Goal: Transaction & Acquisition: Purchase product/service

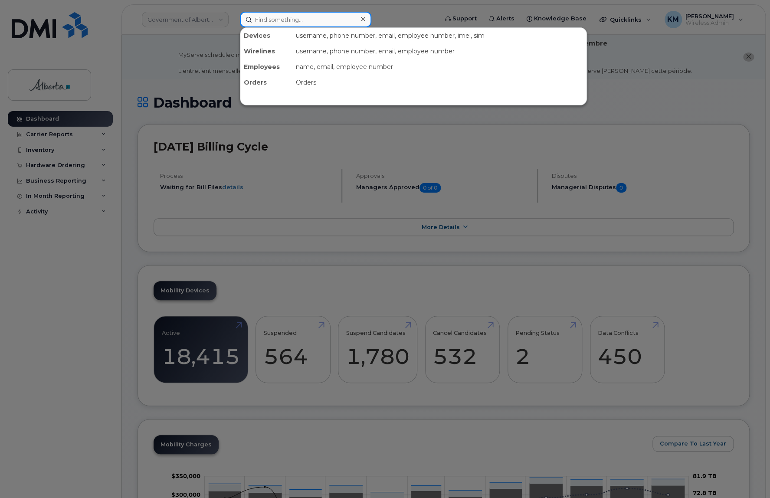
click at [285, 18] on input at bounding box center [305, 20] width 131 height 16
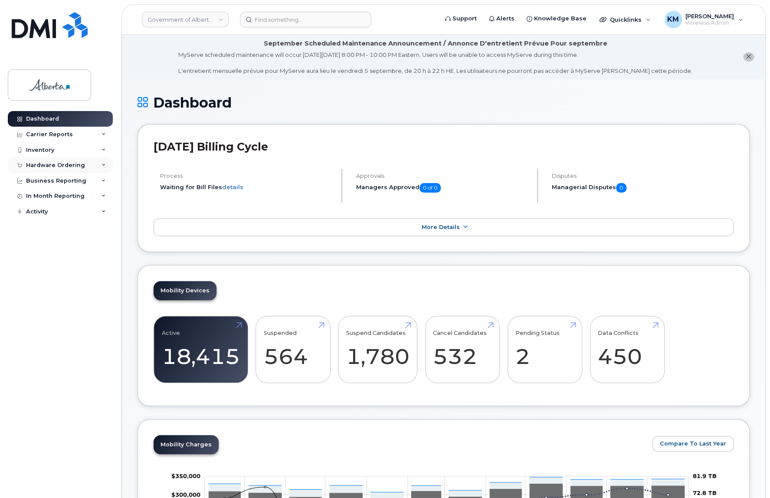
click at [79, 169] on div "Hardware Ordering" at bounding box center [60, 165] width 105 height 16
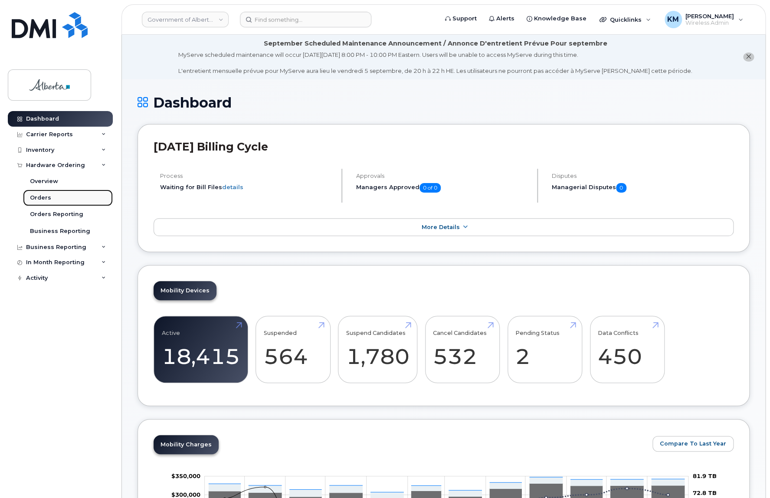
click at [65, 199] on link "Orders" at bounding box center [68, 198] width 90 height 16
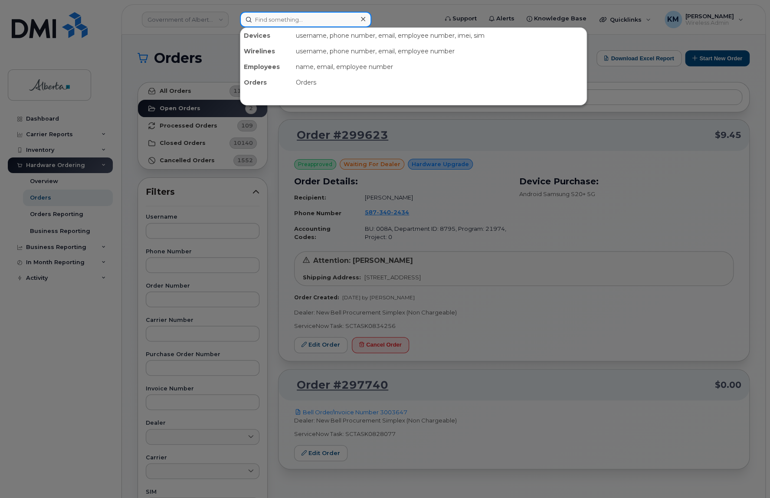
click at [295, 20] on input at bounding box center [305, 20] width 131 height 16
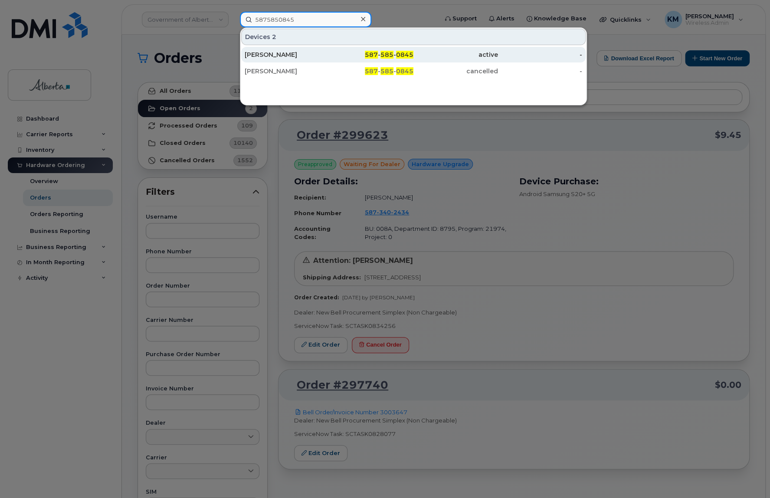
type input "5875850845"
click at [294, 52] on div "[PERSON_NAME]" at bounding box center [287, 54] width 85 height 9
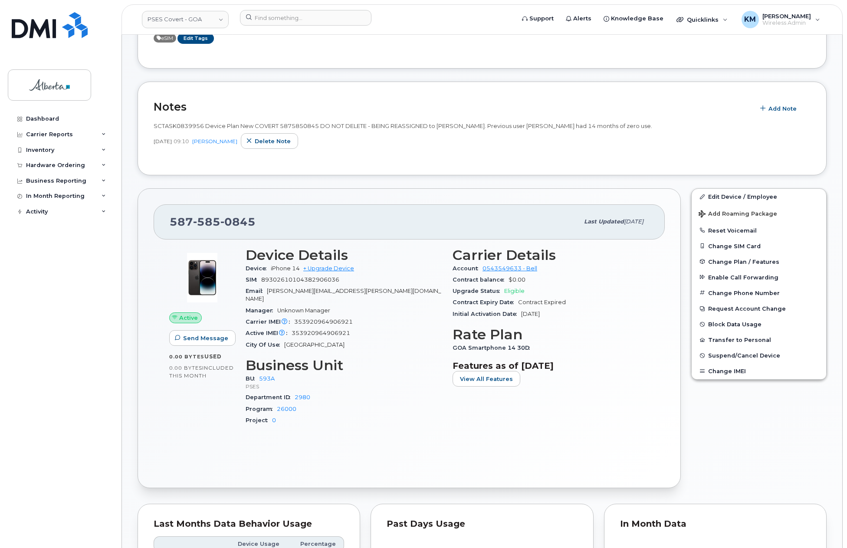
scroll to position [174, 0]
click at [351, 269] on link "+ Upgrade Device" at bounding box center [328, 269] width 51 height 7
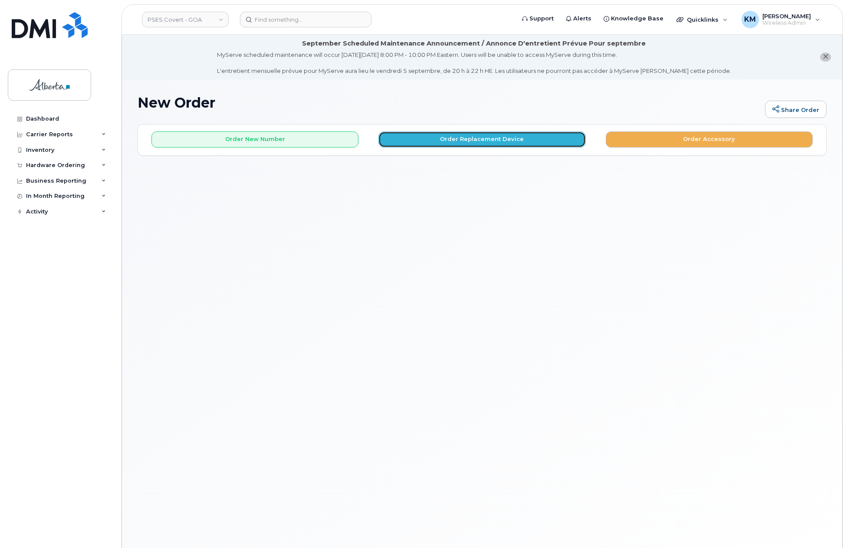
click at [436, 138] on button "Order Replacement Device" at bounding box center [481, 139] width 207 height 16
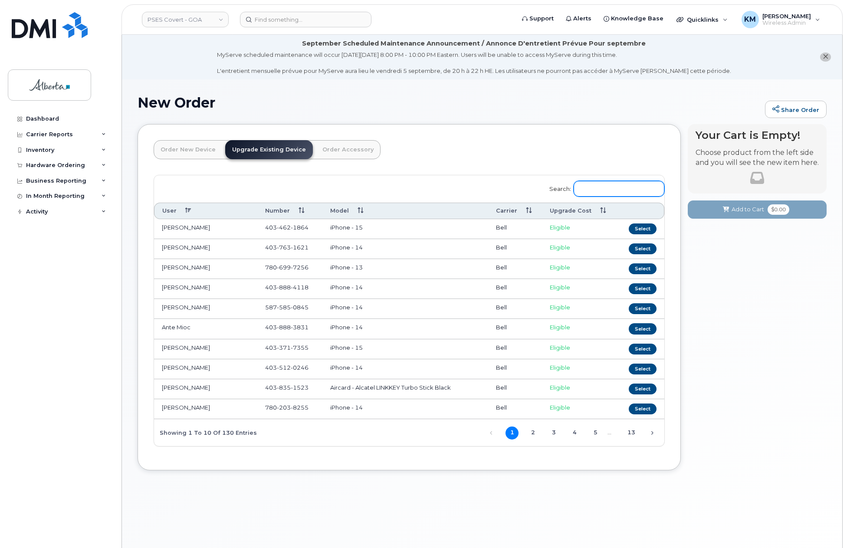
click at [620, 187] on input "Search:" at bounding box center [619, 189] width 91 height 16
type input "4"
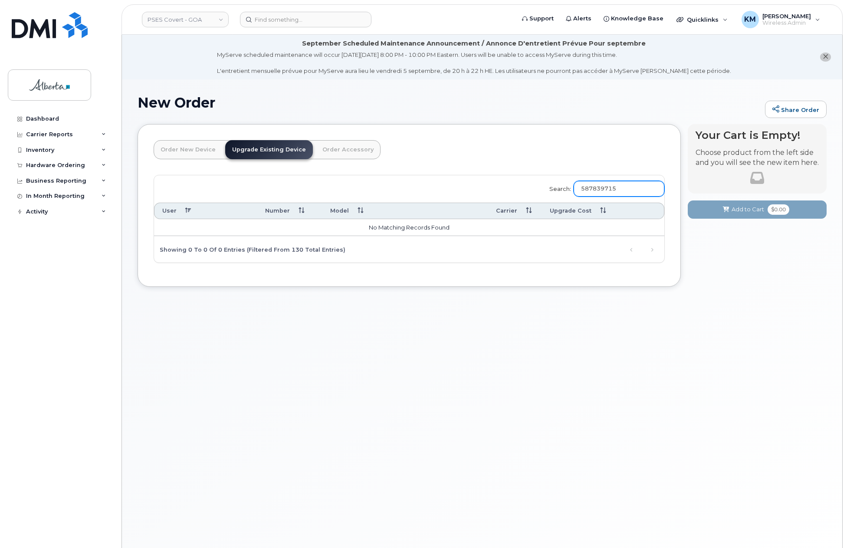
type input "5878397153"
drag, startPoint x: 622, startPoint y: 188, endPoint x: 580, endPoint y: 188, distance: 42.1
click at [580, 188] on label "Search: 5878397153" at bounding box center [604, 187] width 121 height 24
type input "5878397153"
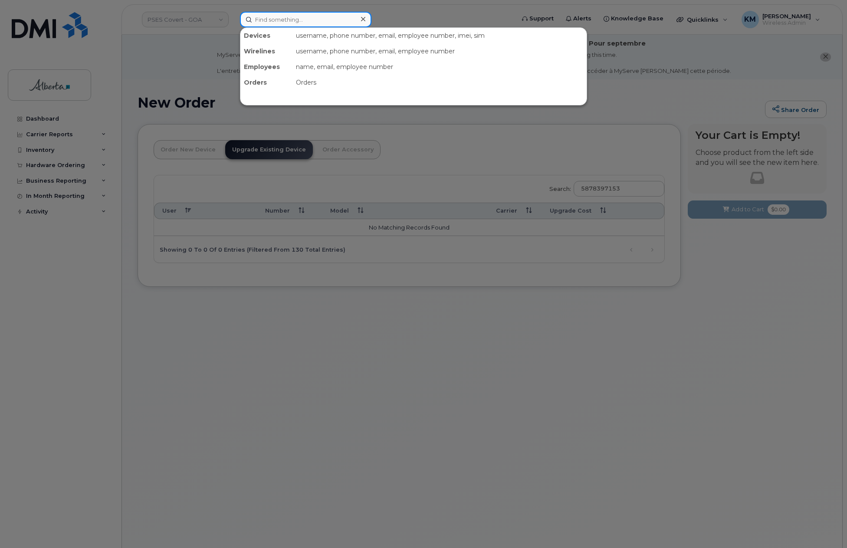
click at [334, 26] on input at bounding box center [305, 20] width 131 height 16
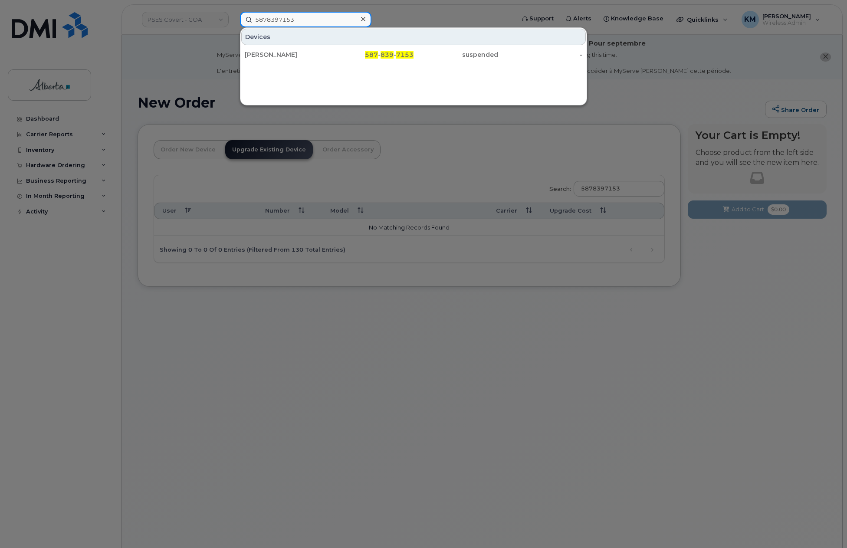
drag, startPoint x: 306, startPoint y: 19, endPoint x: 235, endPoint y: 18, distance: 71.2
click at [235, 18] on div "5878397153 Devices Leah Turner 587 - 839 - 7153 suspended -" at bounding box center [374, 20] width 283 height 16
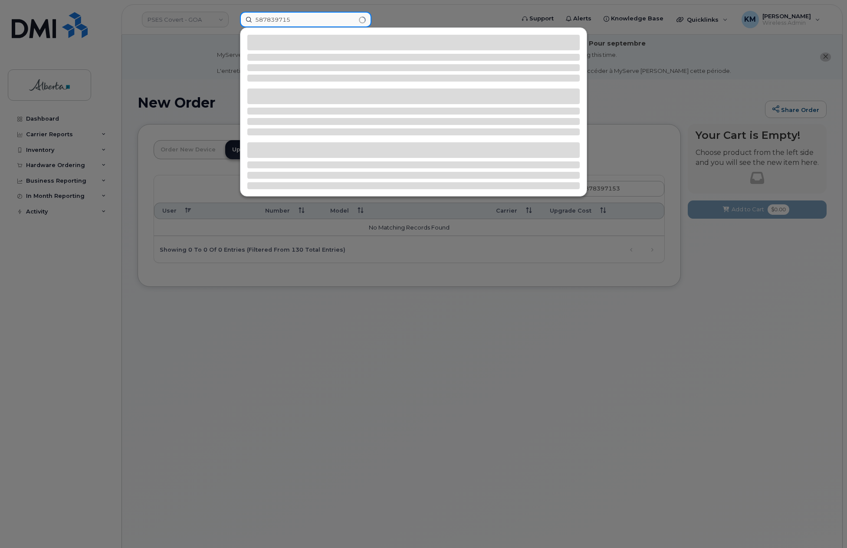
type input "5878397153"
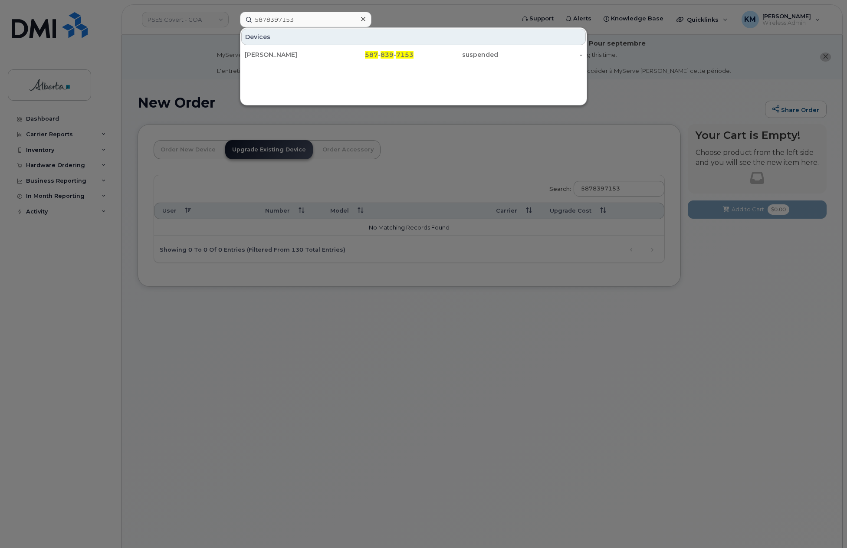
drag, startPoint x: 253, startPoint y: 52, endPoint x: 201, endPoint y: 118, distance: 83.7
click at [253, 52] on div "[PERSON_NAME]" at bounding box center [287, 54] width 85 height 9
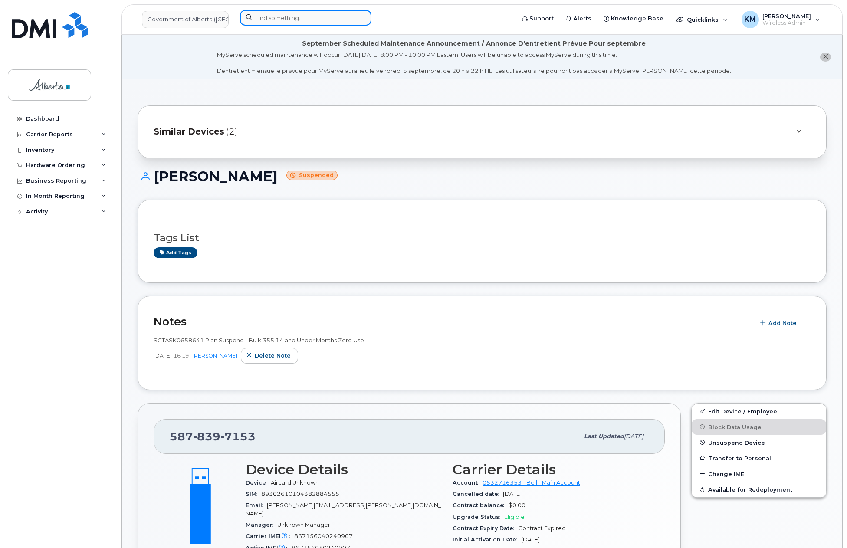
click at [265, 21] on input at bounding box center [305, 18] width 131 height 16
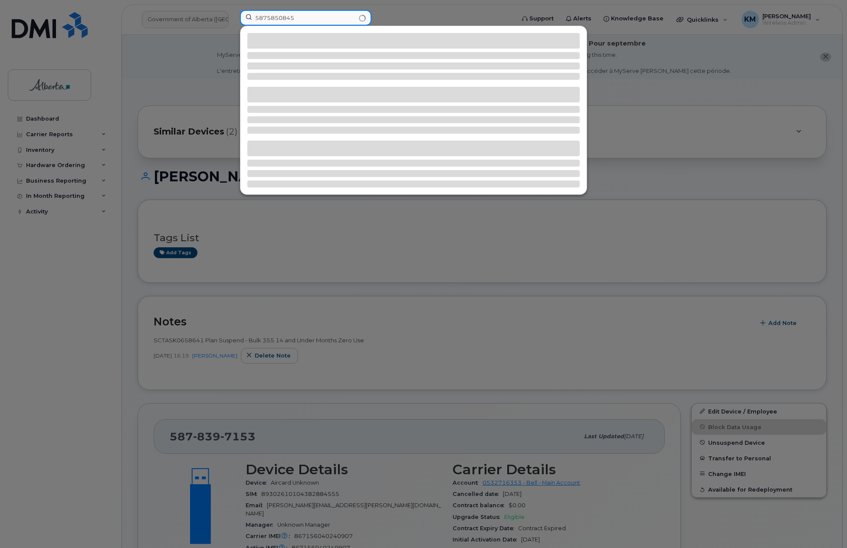
type input "5875850845"
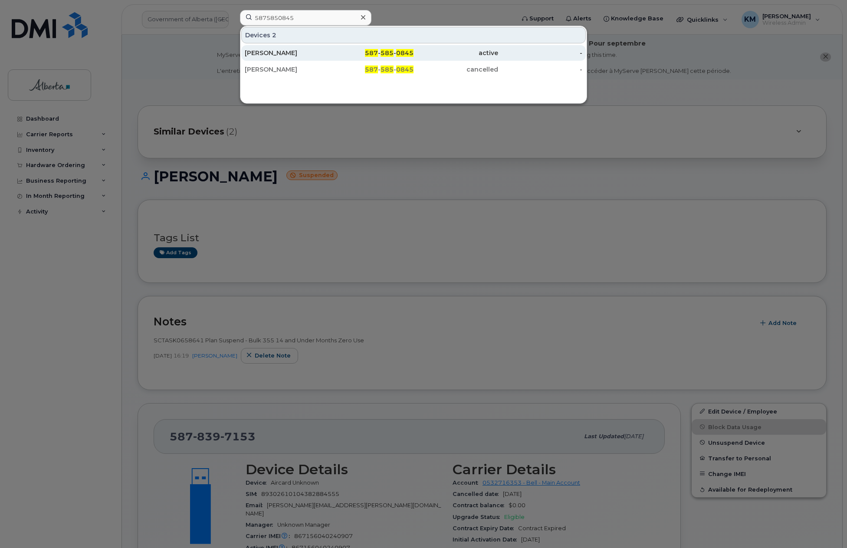
click at [294, 52] on div "[PERSON_NAME]" at bounding box center [287, 53] width 85 height 9
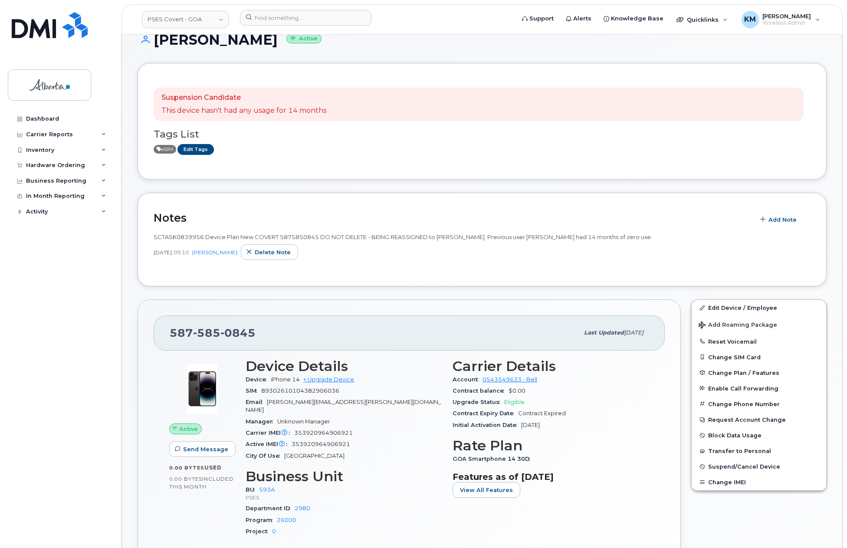
scroll to position [87, 0]
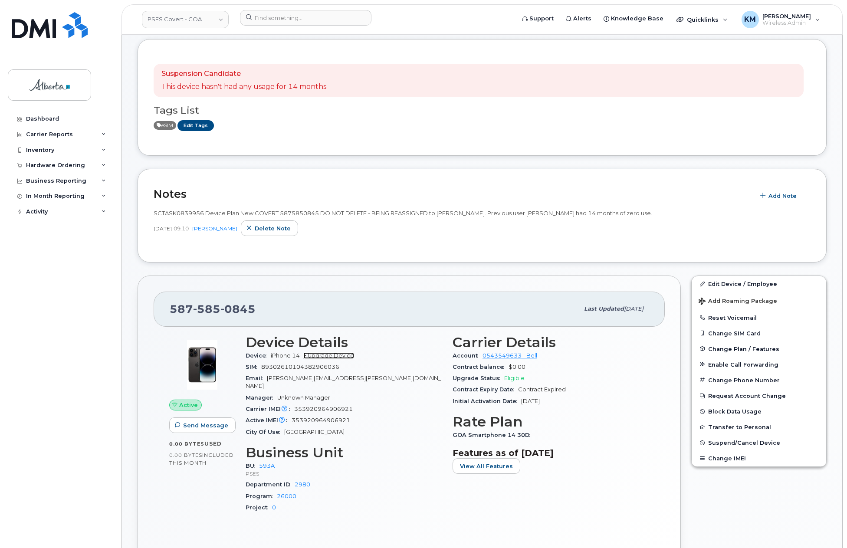
click at [354, 356] on link "+ Upgrade Device" at bounding box center [328, 355] width 51 height 7
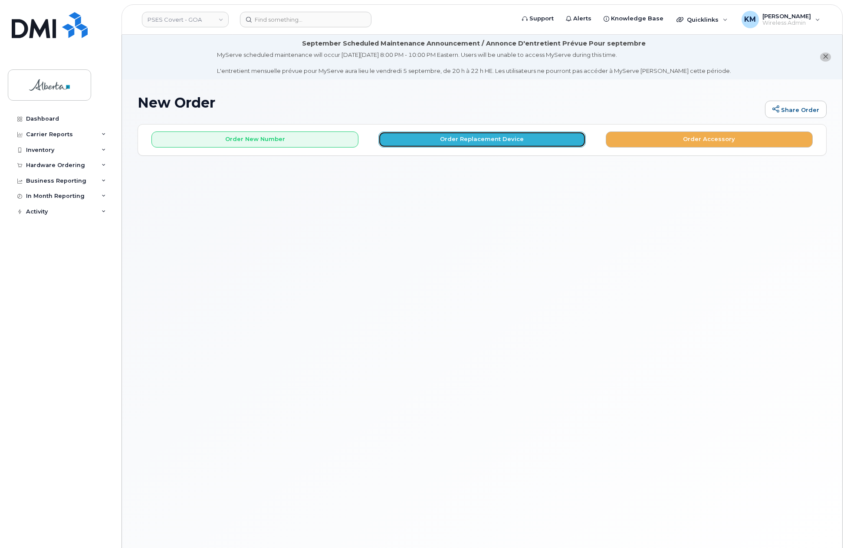
click at [521, 144] on button "Order Replacement Device" at bounding box center [481, 139] width 207 height 16
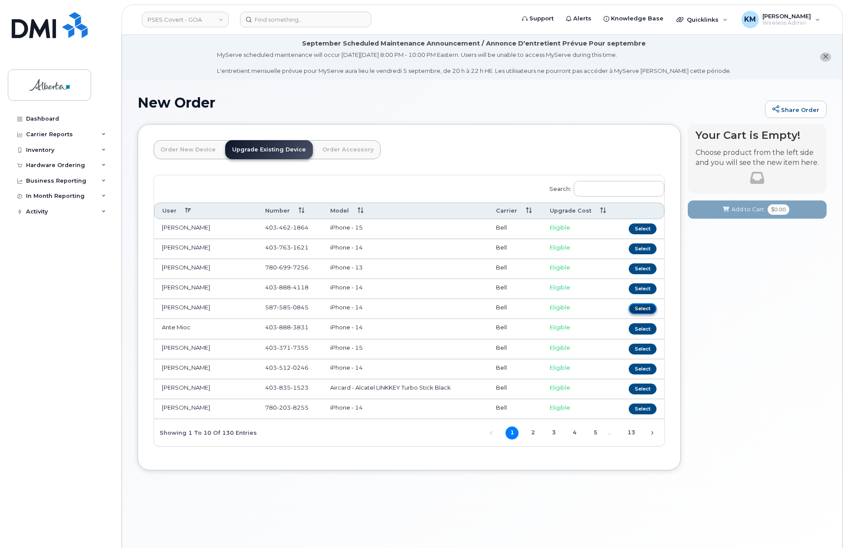
click at [642, 308] on button "Select" at bounding box center [643, 308] width 28 height 11
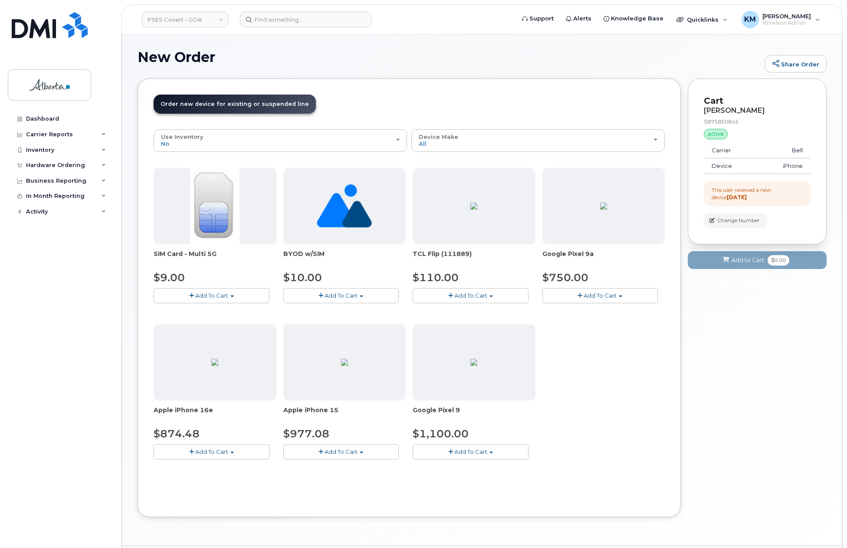
scroll to position [71, 0]
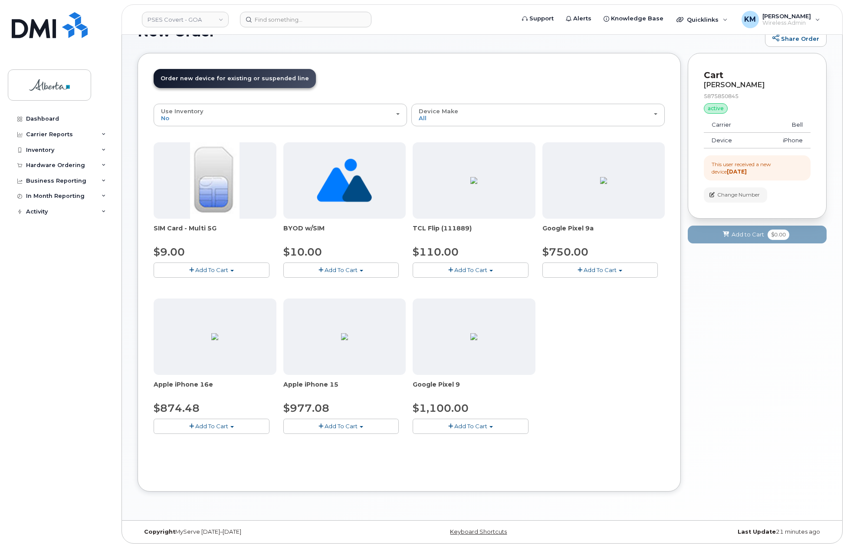
click at [233, 431] on button "Add To Cart" at bounding box center [212, 426] width 116 height 15
click at [229, 454] on link "$874.48 - 30-day upgrade (128GB model)" at bounding box center [225, 453] width 138 height 11
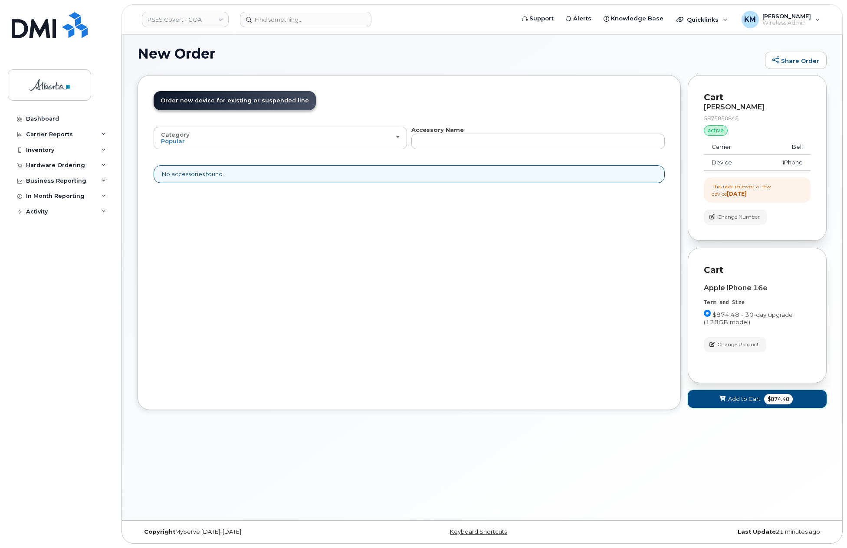
click at [702, 400] on button "Add to Cart $874.48" at bounding box center [757, 399] width 139 height 18
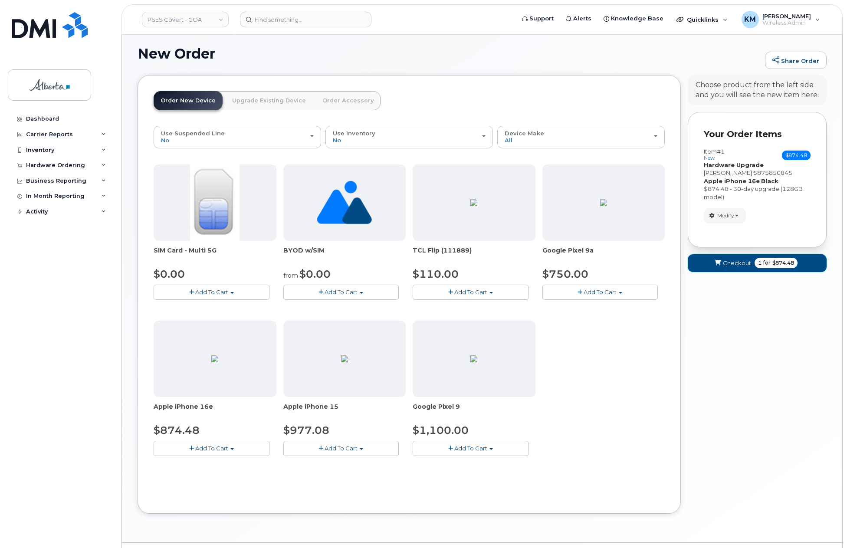
click at [692, 269] on button "Checkout 1 for $874.48" at bounding box center [757, 263] width 139 height 18
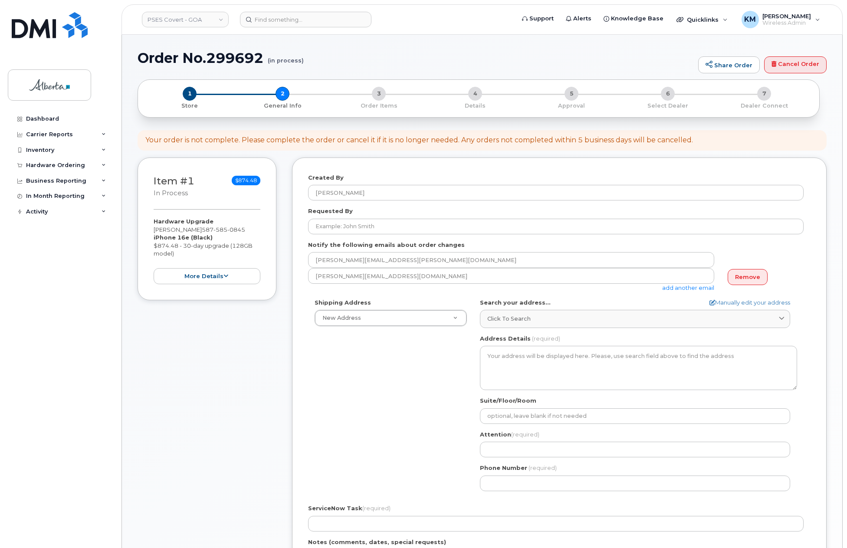
select select
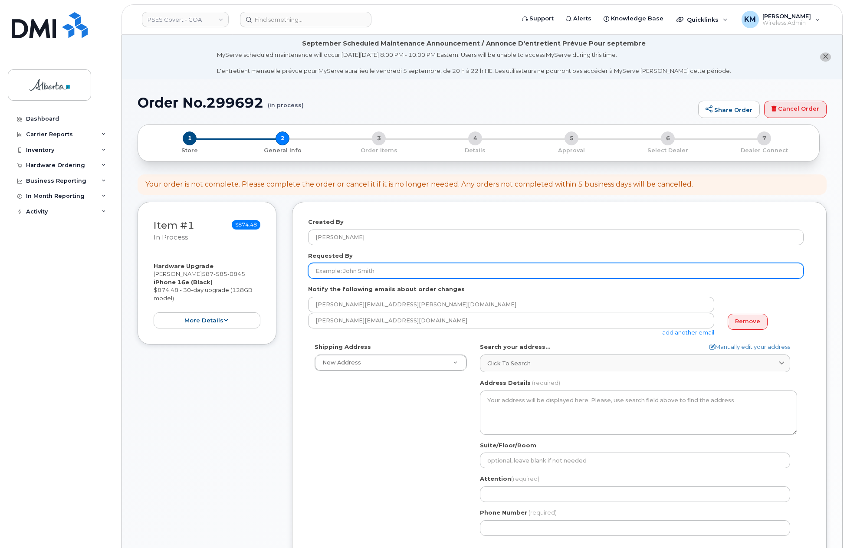
click at [322, 271] on input "Requested By" at bounding box center [555, 271] width 495 height 16
paste input "[PERSON_NAME]"
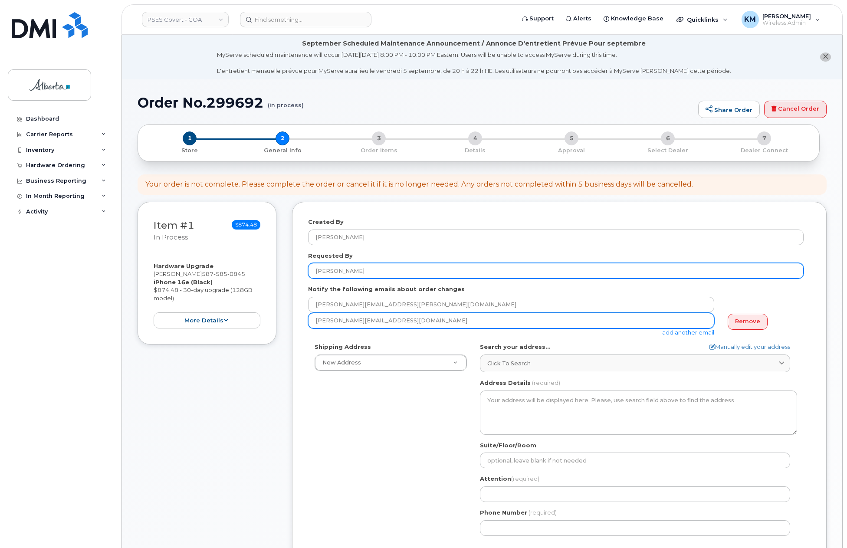
type input "[PERSON_NAME]"
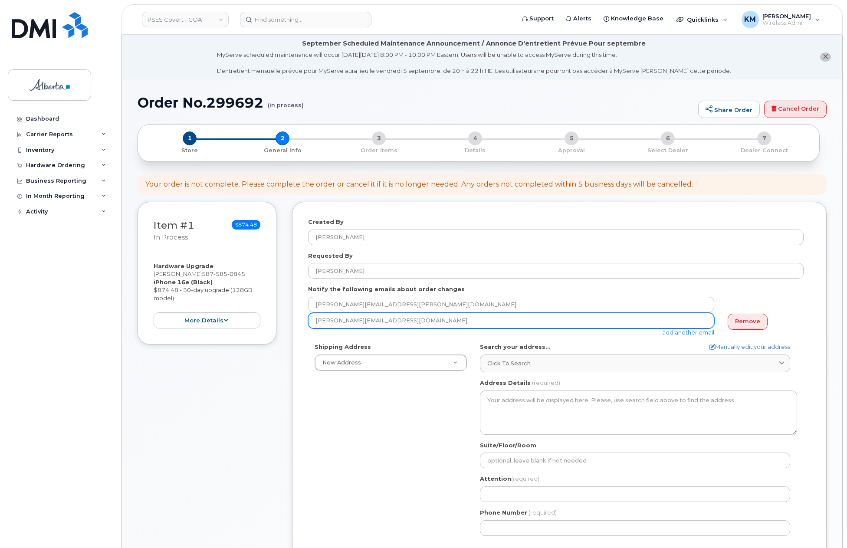
drag, startPoint x: 364, startPoint y: 321, endPoint x: 299, endPoint y: 320, distance: 64.2
click at [299, 320] on div "Created By [PERSON_NAME] Requested By [PERSON_NAME] Notify the following emails…" at bounding box center [559, 459] width 535 height 514
paste input "[PERSON_NAME]"
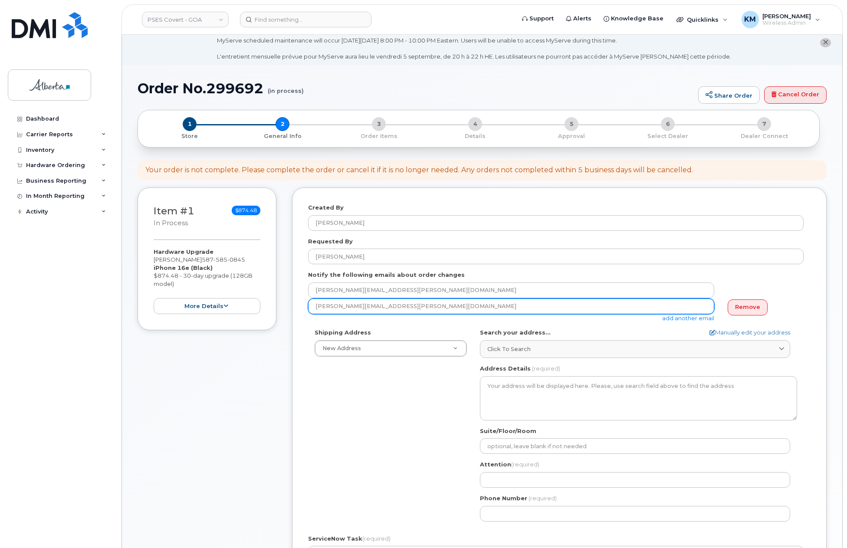
scroll to position [43, 0]
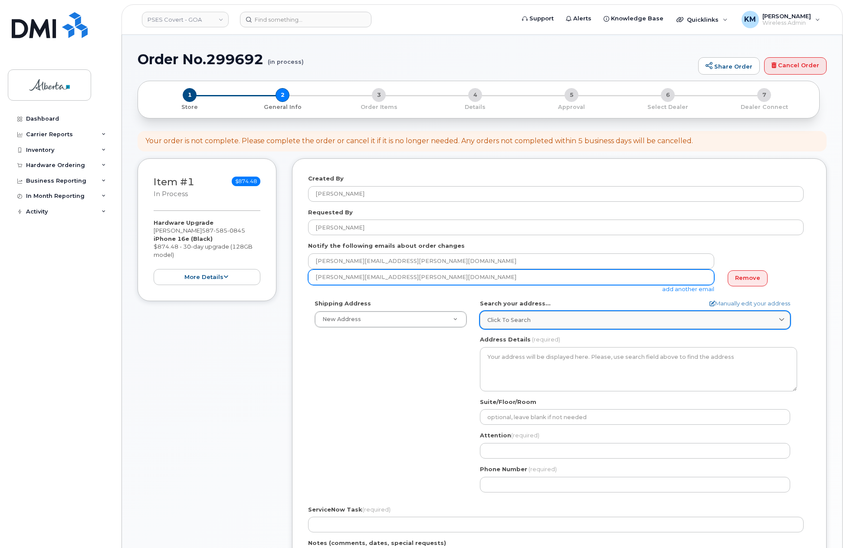
type input "Valerie.Loewen@gov.ab.ca"
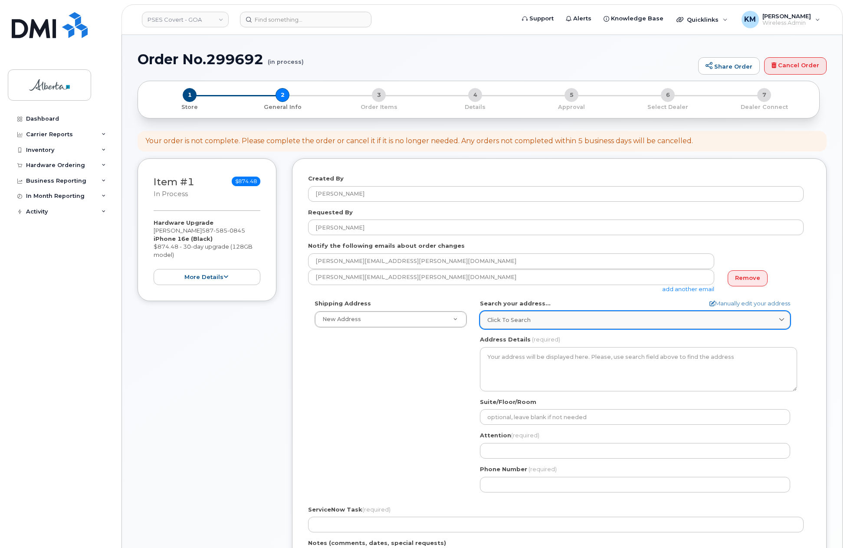
click at [515, 325] on link "Click to search" at bounding box center [635, 320] width 310 height 18
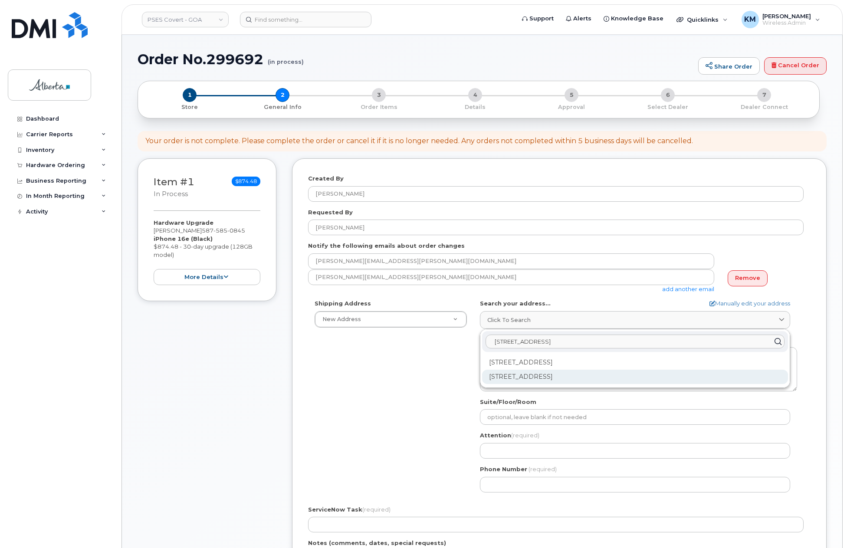
type input "6815 8 street"
click at [495, 376] on div "6815 8 St NE Calgary AB T2E 7H7" at bounding box center [635, 377] width 306 height 14
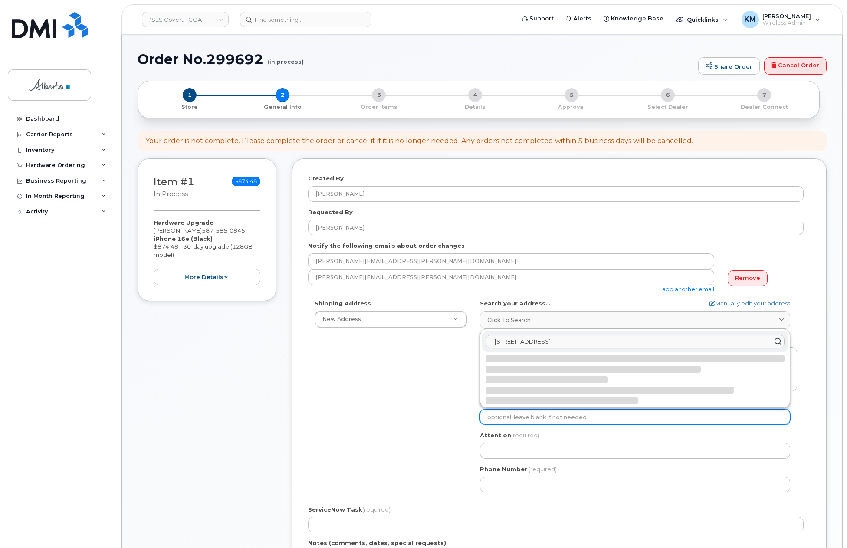
select select
type textarea "6815 8 St NE CALGARY AB T2E 7H7 CANADA"
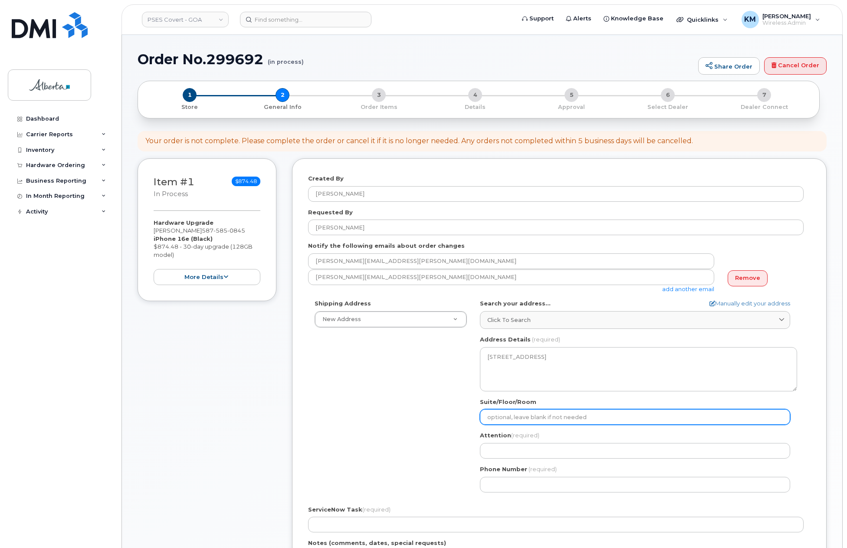
click at [500, 417] on input "Suite/Floor/Room" at bounding box center [635, 417] width 310 height 16
select select
type input "S"
select select
type input "Su"
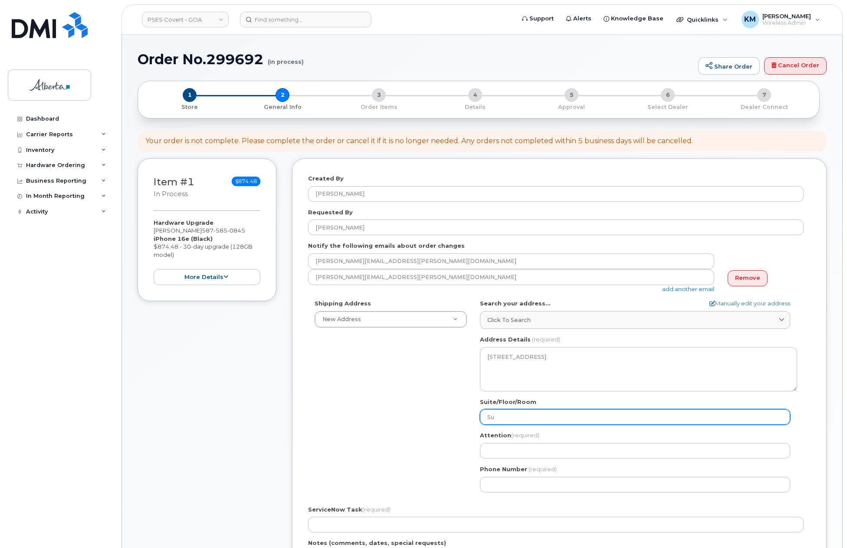
select select
type input "Sui"
select select
type input "Suit"
select select
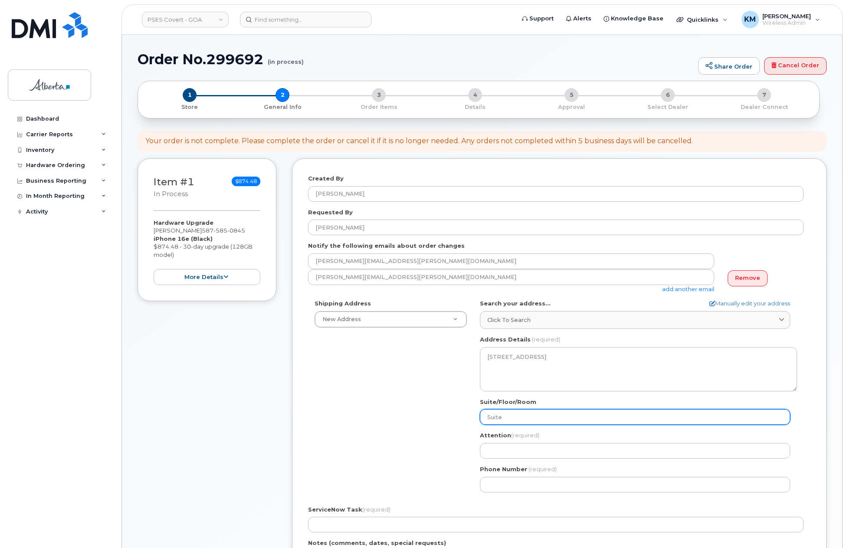
type input "Suite"
select select
type input "Suite 1"
select select
type input "Suite 11"
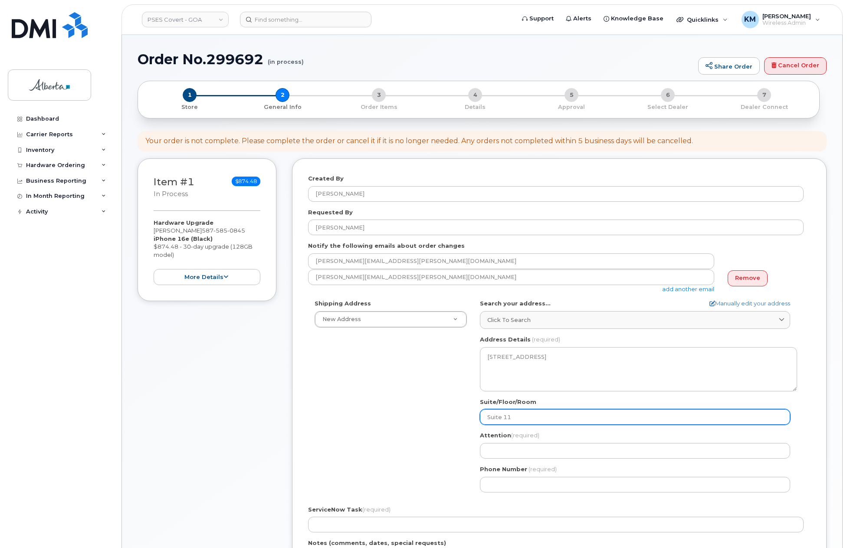
select select
type input "Suite 114"
paste input "[PERSON_NAME]"
select select
type input "[PERSON_NAME]"
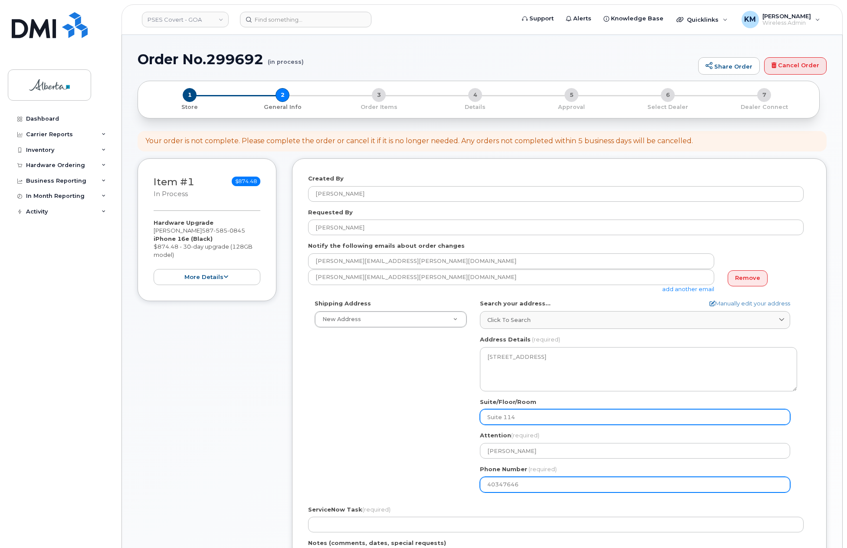
type input "403476467"
select select
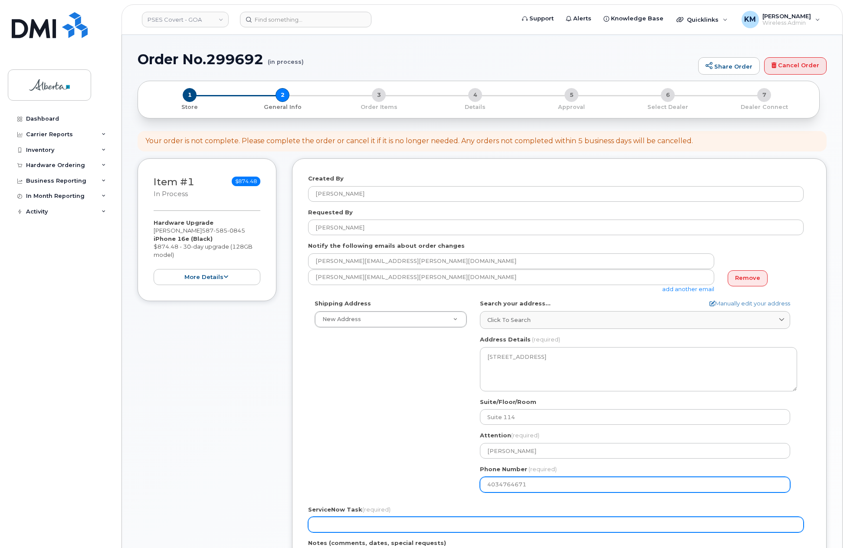
type input "4034764671"
click at [459, 520] on input "ServiceNow Task (required)" at bounding box center [555, 525] width 495 height 16
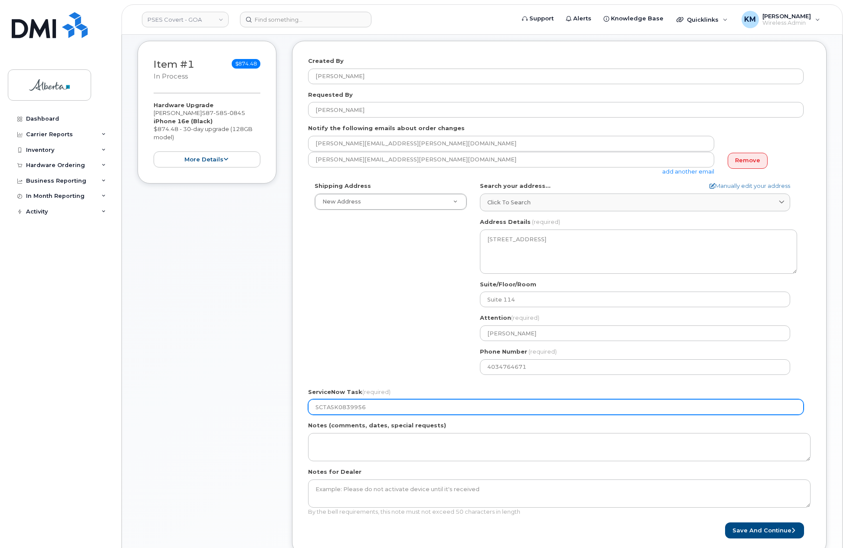
scroll to position [217, 0]
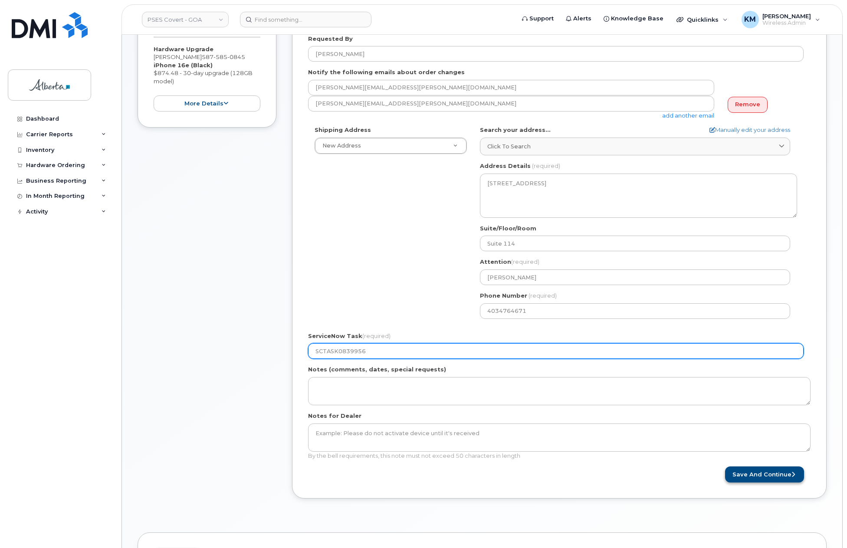
type input "SCTASK0839956"
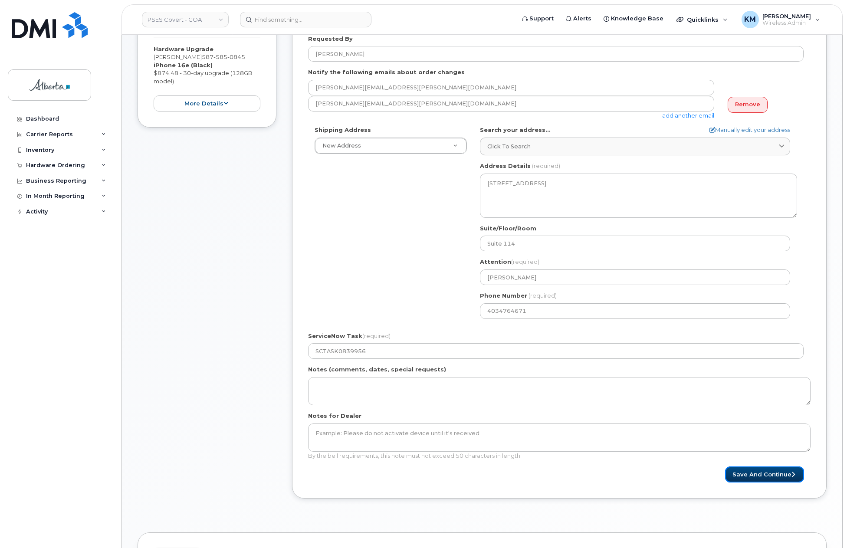
drag, startPoint x: 740, startPoint y: 477, endPoint x: 721, endPoint y: 481, distance: 19.2
click at [739, 477] on button "Save and Continue" at bounding box center [764, 474] width 79 height 16
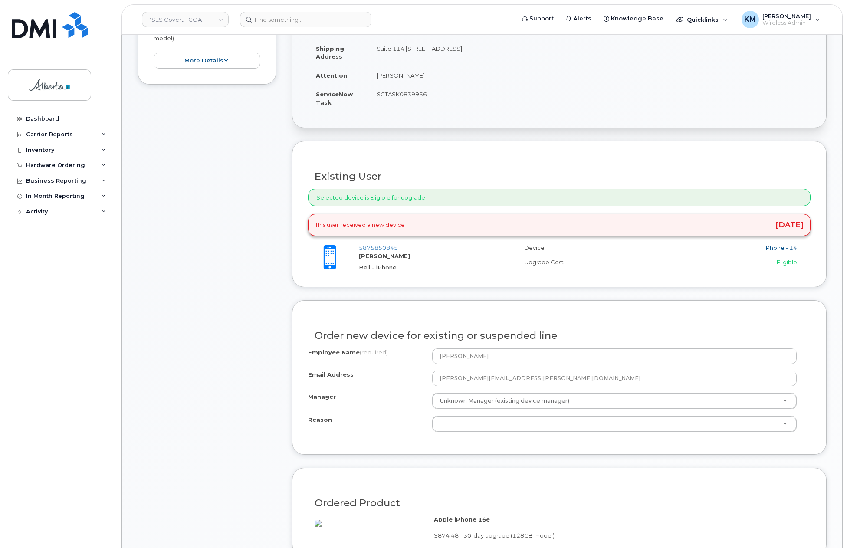
scroll to position [260, 0]
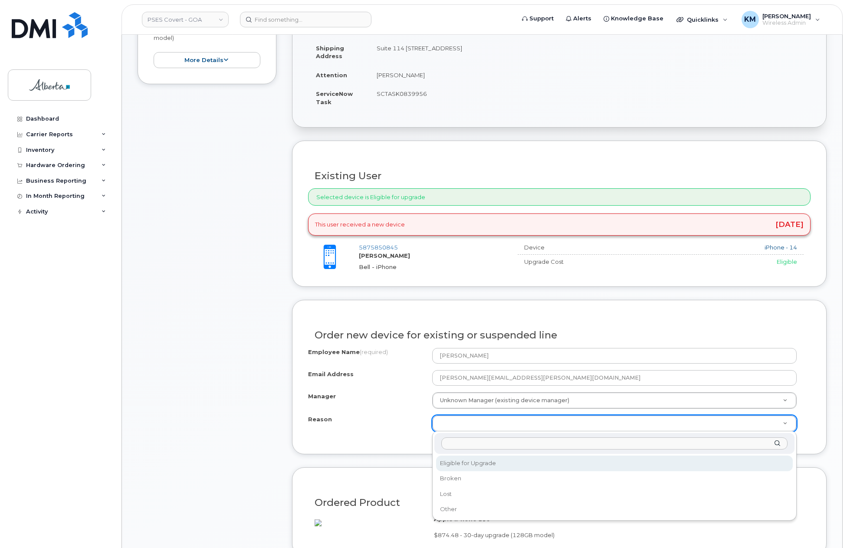
select select "eligible_for_upgrade"
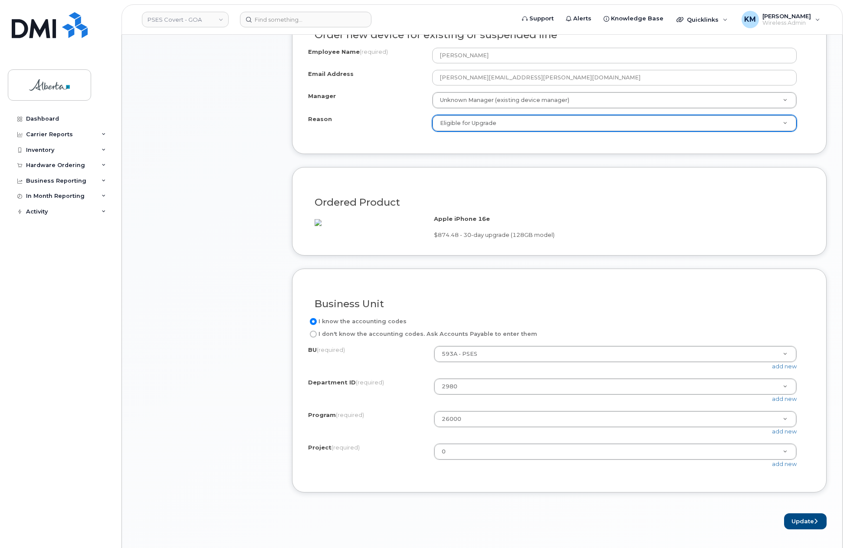
scroll to position [564, 0]
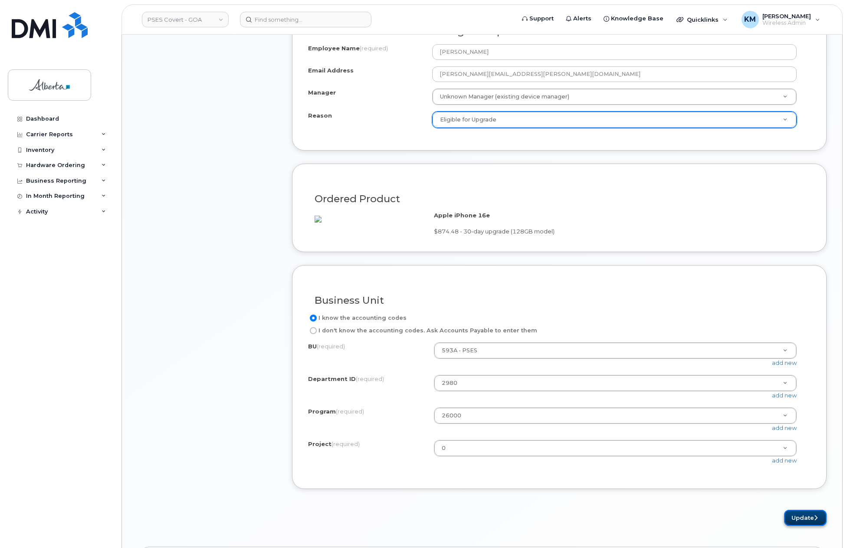
click at [793, 526] on button "Update" at bounding box center [805, 518] width 43 height 16
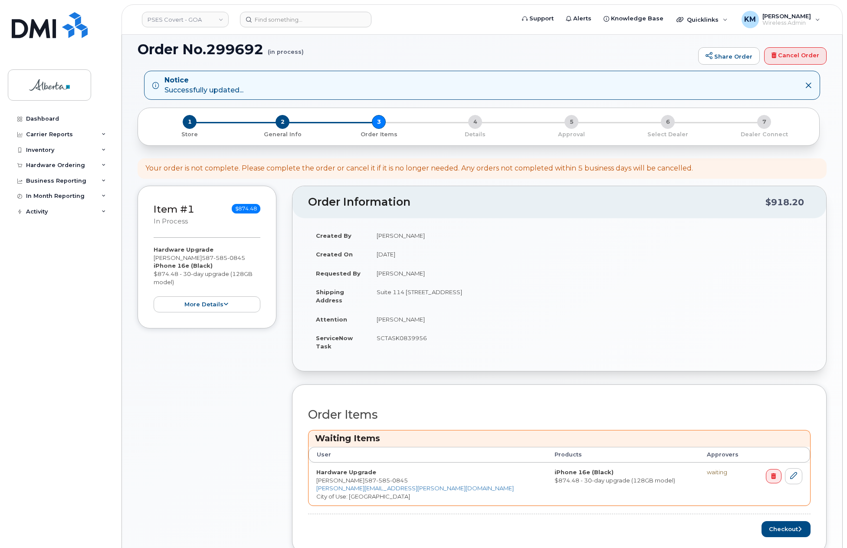
scroll to position [87, 0]
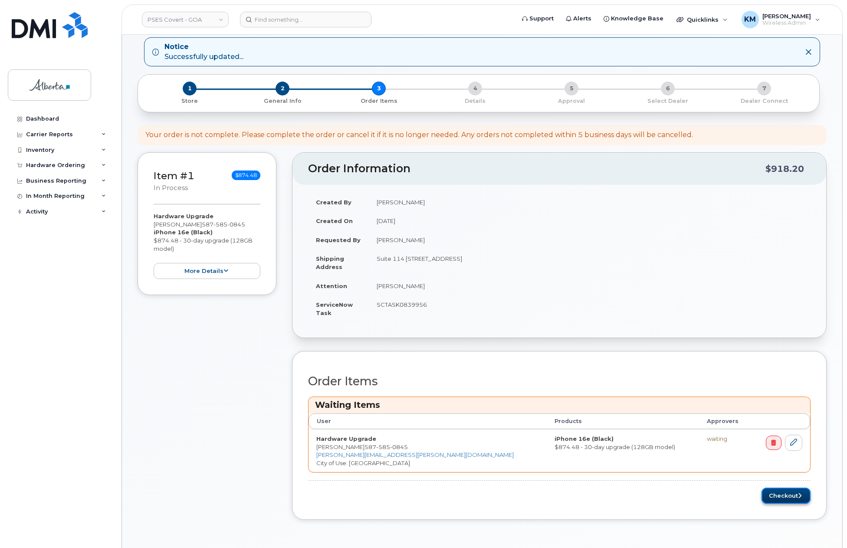
click at [782, 498] on button "Checkout" at bounding box center [785, 496] width 49 height 16
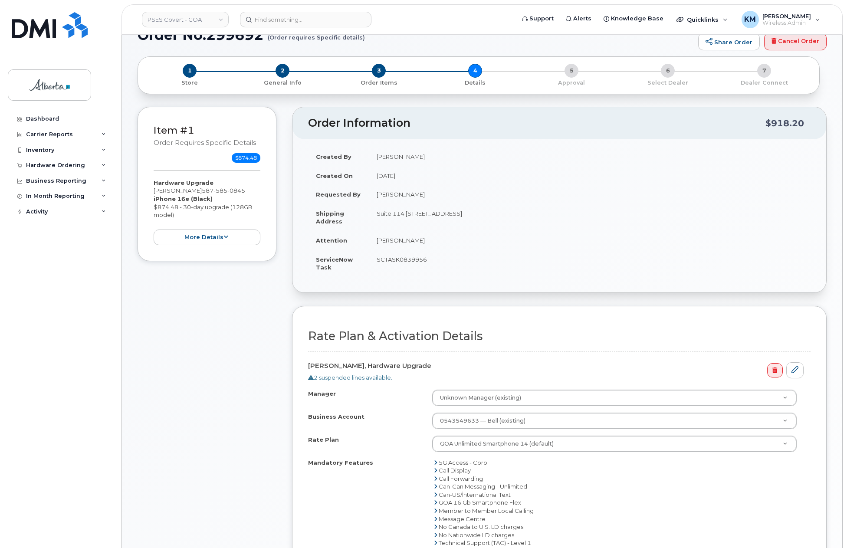
scroll to position [174, 0]
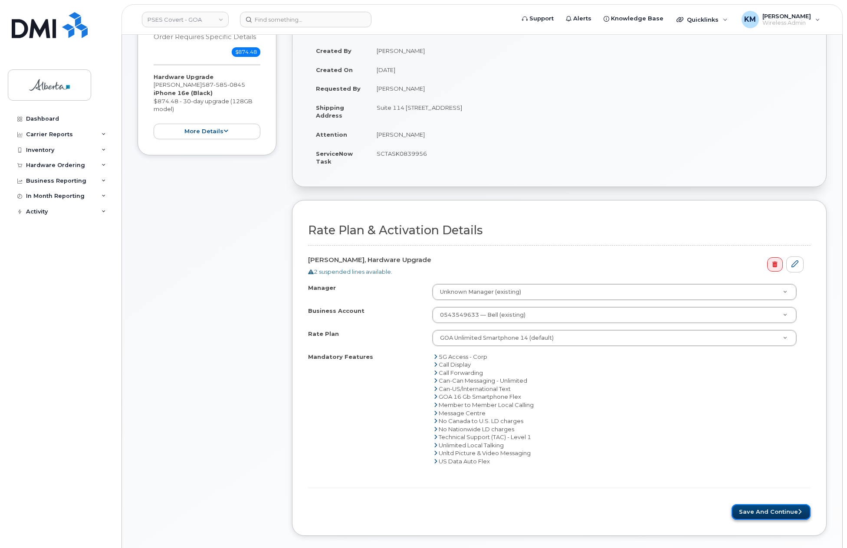
click at [776, 515] on button "Save and Continue" at bounding box center [770, 512] width 79 height 16
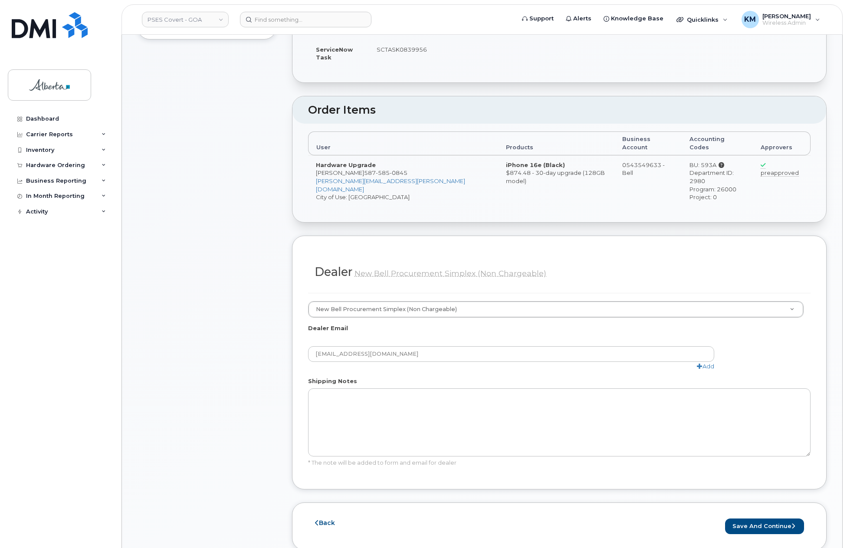
scroll to position [304, 0]
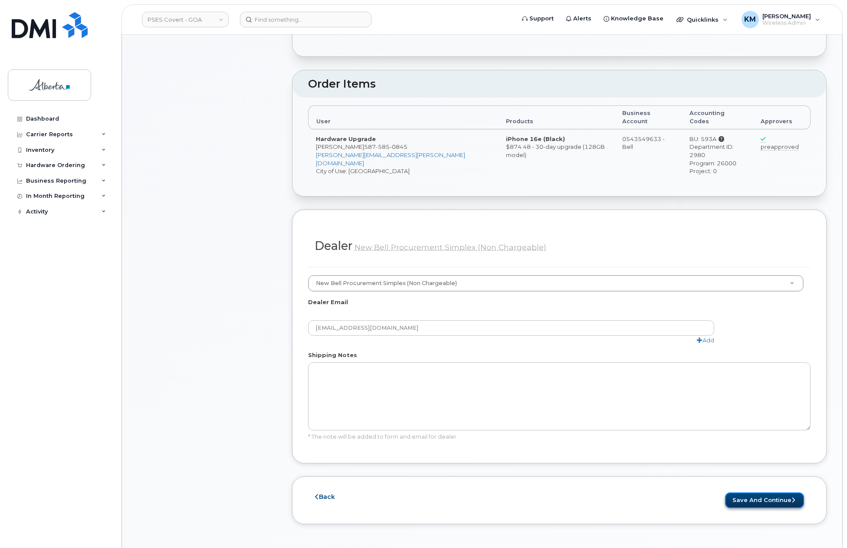
click at [769, 492] on button "Save and Continue" at bounding box center [764, 500] width 79 height 16
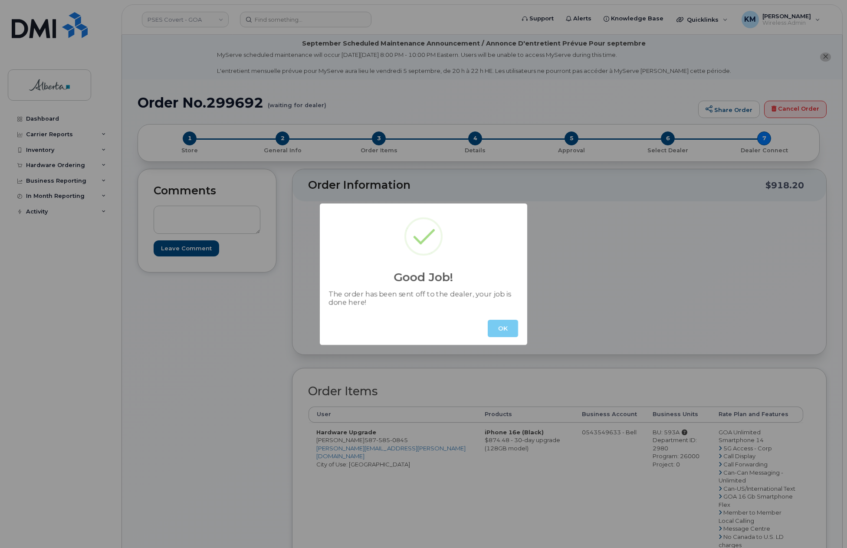
click at [495, 329] on button "OK" at bounding box center [503, 328] width 30 height 17
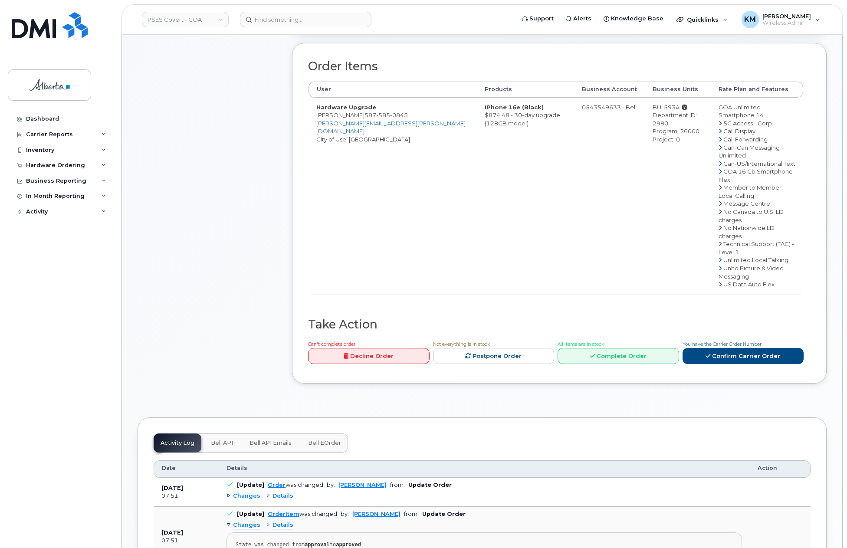
scroll to position [347, 0]
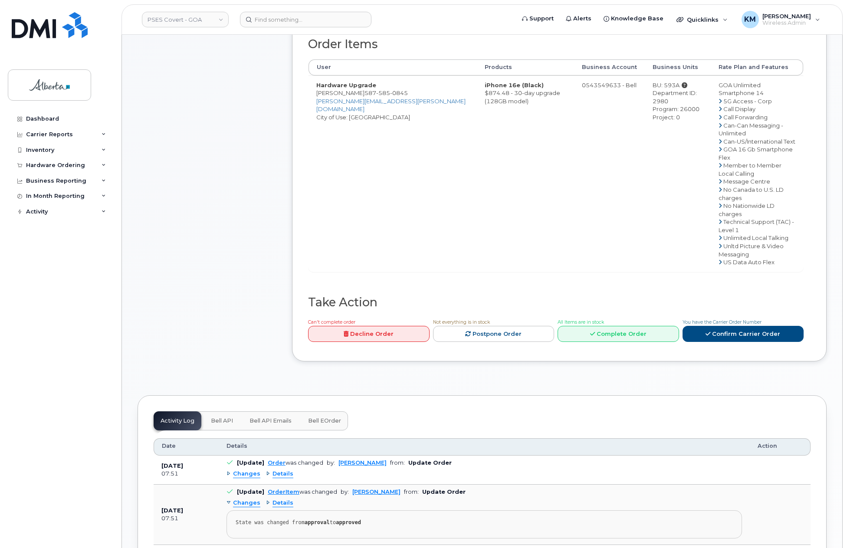
click at [217, 411] on button "Bell API" at bounding box center [222, 420] width 36 height 19
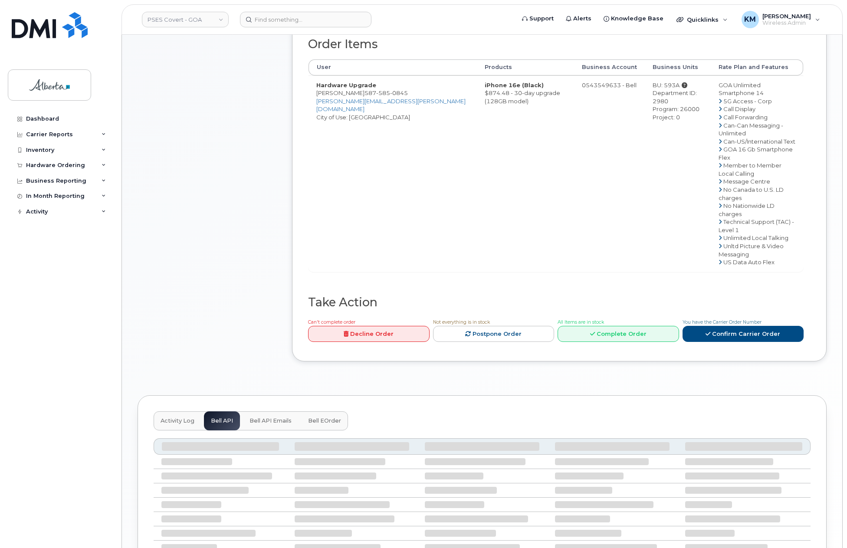
scroll to position [297, 0]
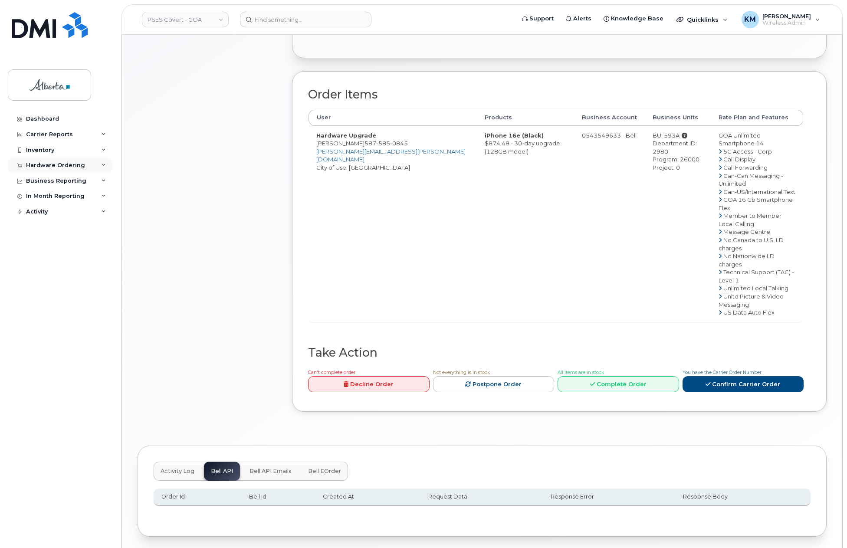
click at [58, 166] on div "Hardware Ordering" at bounding box center [55, 165] width 59 height 7
click at [44, 198] on div "Orders" at bounding box center [40, 198] width 21 height 8
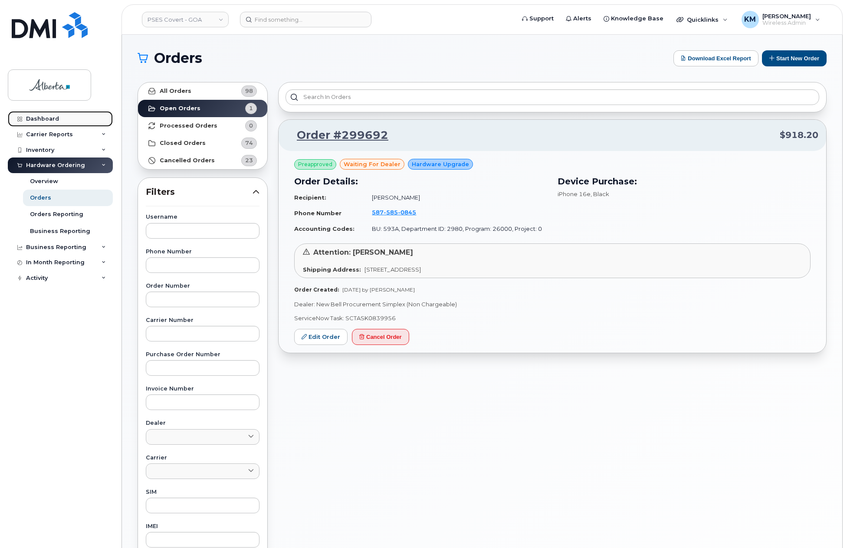
click at [61, 117] on link "Dashboard" at bounding box center [60, 119] width 105 height 16
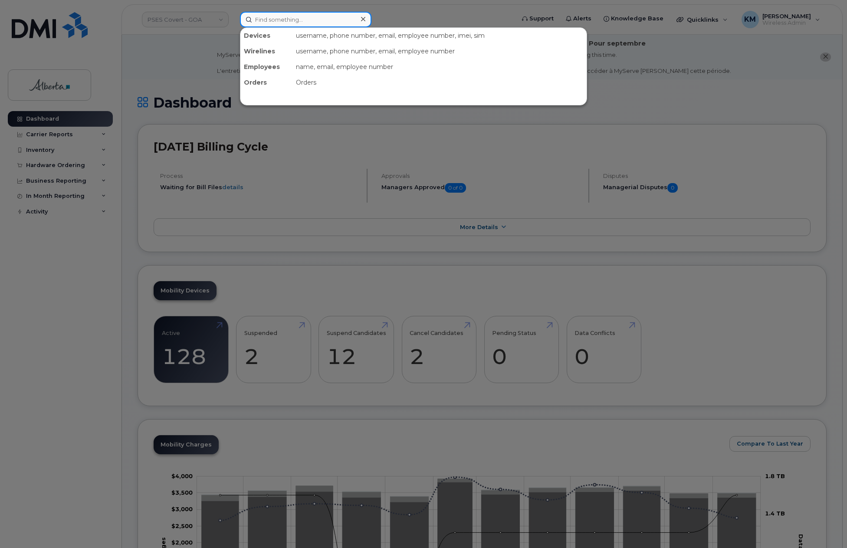
click at [288, 20] on input at bounding box center [305, 20] width 131 height 16
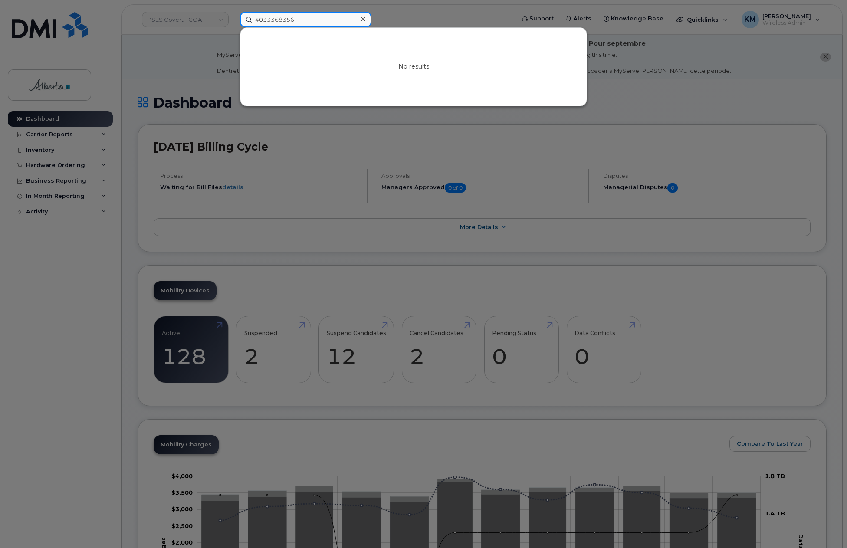
drag, startPoint x: 304, startPoint y: 24, endPoint x: 243, endPoint y: 25, distance: 61.6
click at [243, 25] on input "4033368356" at bounding box center [305, 20] width 131 height 16
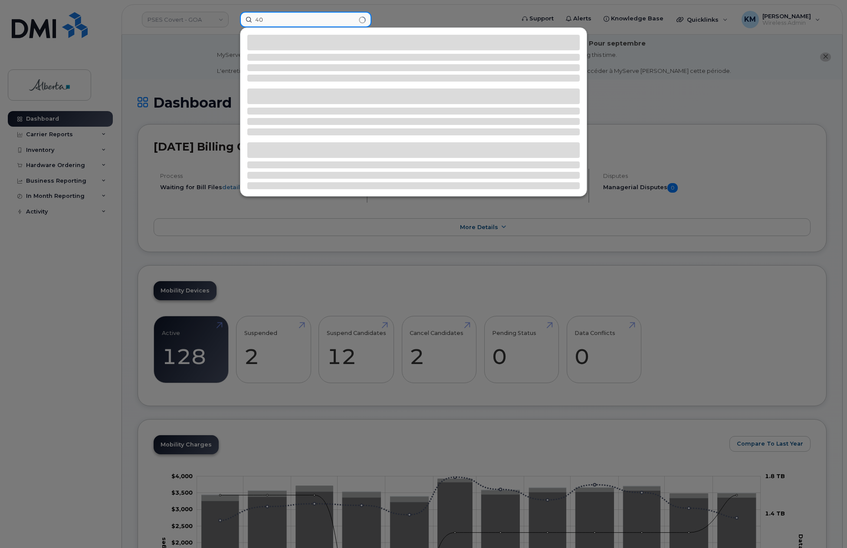
type input "4"
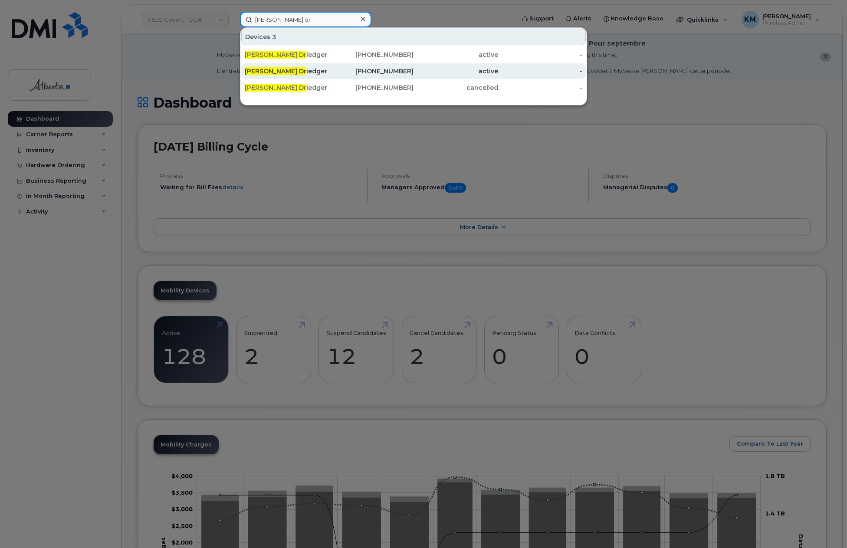
type input "lucas dr"
click at [278, 69] on div "Lucas Dr iedger" at bounding box center [287, 71] width 85 height 9
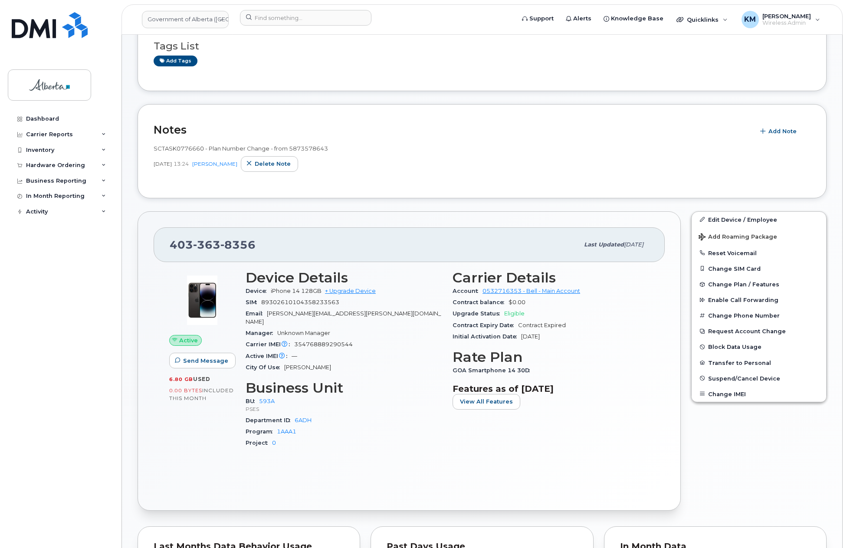
scroll to position [217, 0]
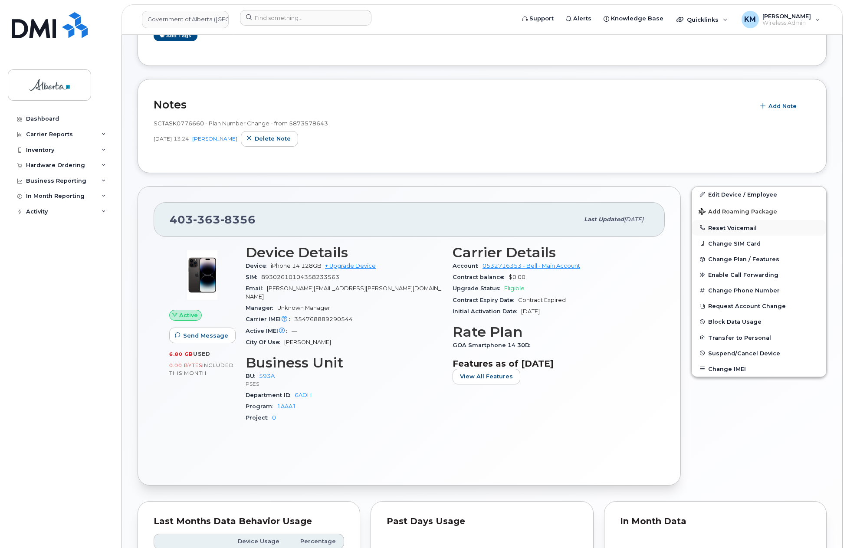
click at [732, 228] on button "Reset Voicemail" at bounding box center [759, 228] width 134 height 16
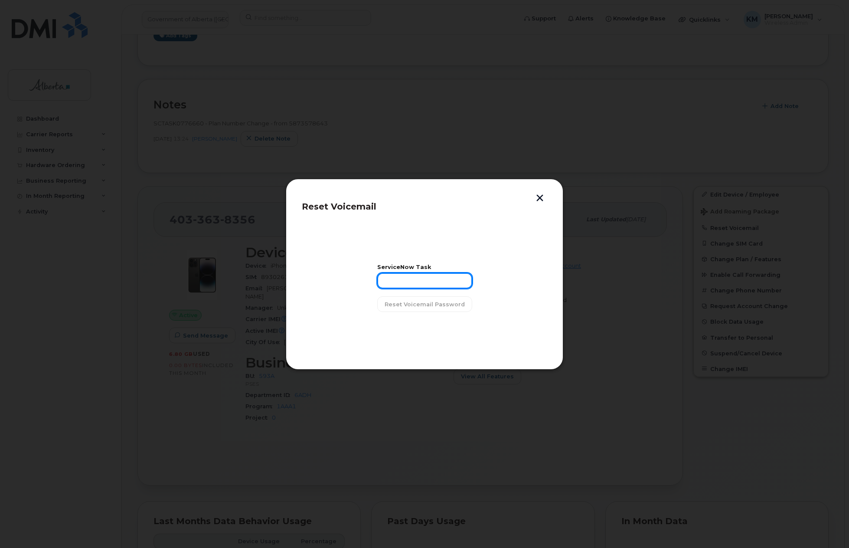
click at [452, 284] on input "text" at bounding box center [424, 281] width 95 height 16
type input "SCTASK0842002"
click at [449, 311] on button "Reset Voicemail Password" at bounding box center [424, 304] width 95 height 16
click at [435, 328] on button "Close" at bounding box center [424, 326] width 31 height 16
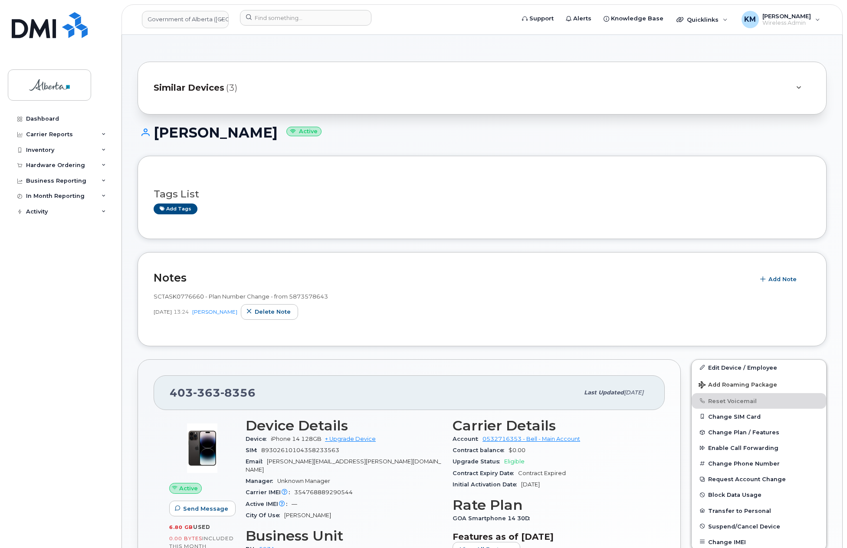
scroll to position [43, 0]
click at [785, 282] on span "Add Note" at bounding box center [782, 280] width 28 height 8
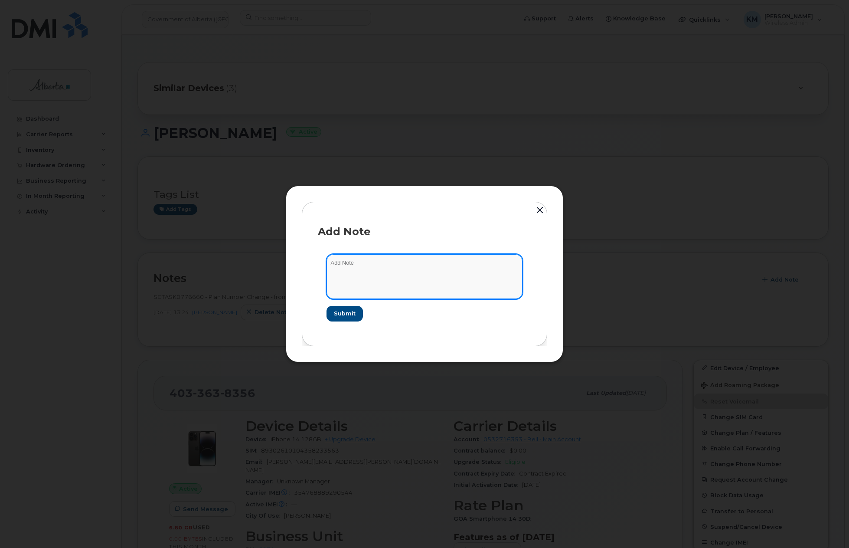
click at [399, 282] on textarea at bounding box center [425, 276] width 196 height 44
type textarea "s"
click at [433, 266] on textarea "SCTASK0842002 -" at bounding box center [425, 276] width 196 height 44
paste textarea "Plan VM PIN - (1)"
type textarea "SCTASK0842002 - Plan VM PIN - (1)"
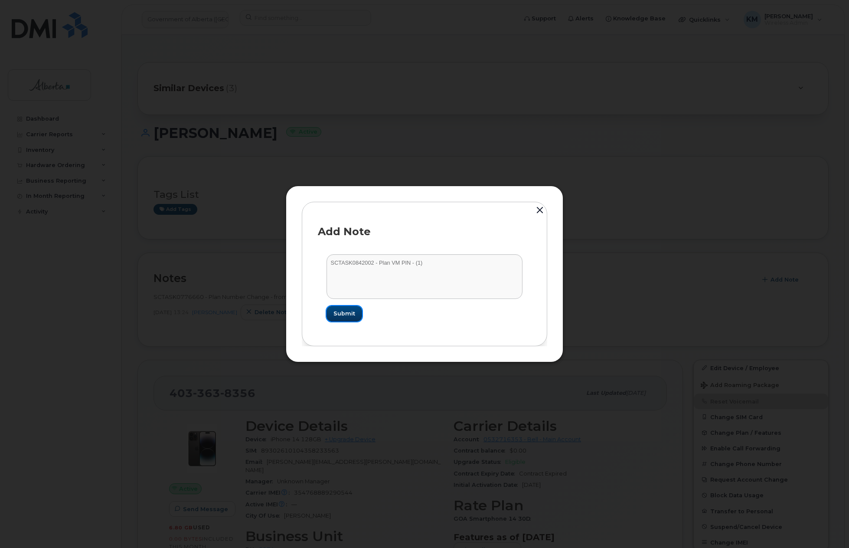
click at [336, 316] on span "Submit" at bounding box center [345, 313] width 22 height 8
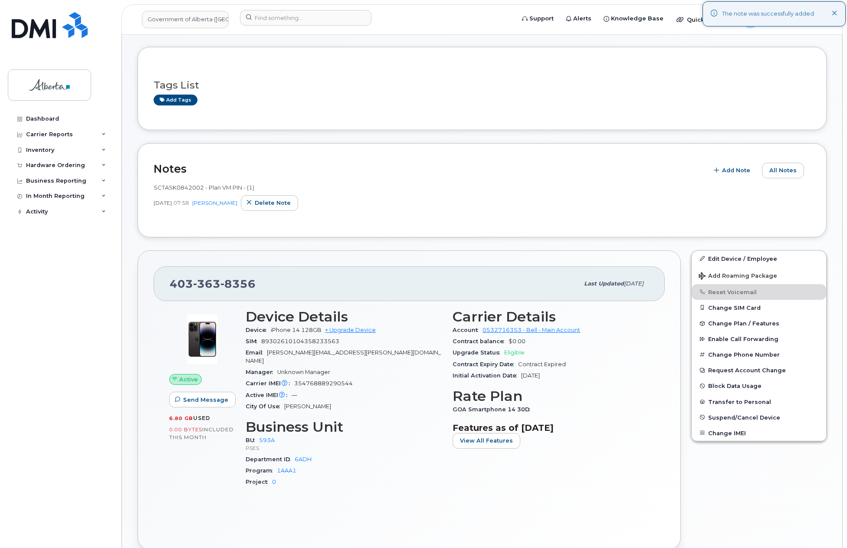
scroll to position [85, 0]
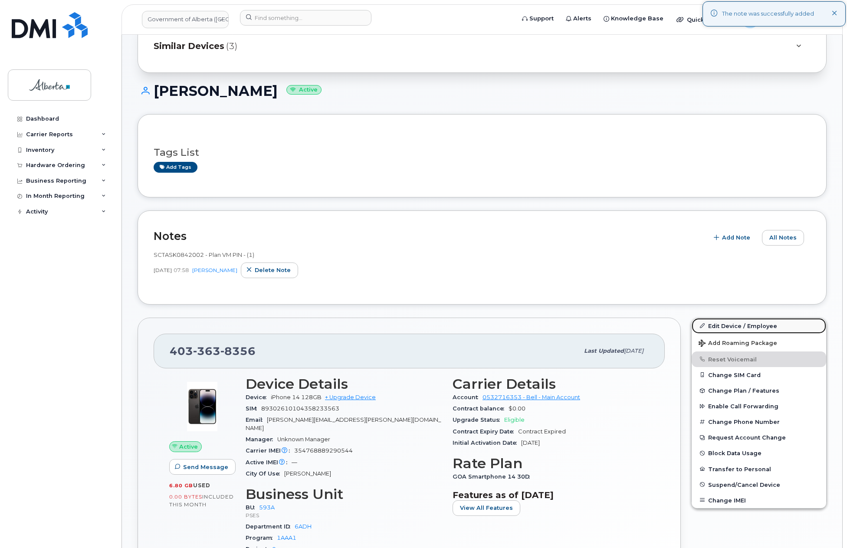
click at [731, 325] on link "Edit Device / Employee" at bounding box center [759, 326] width 134 height 16
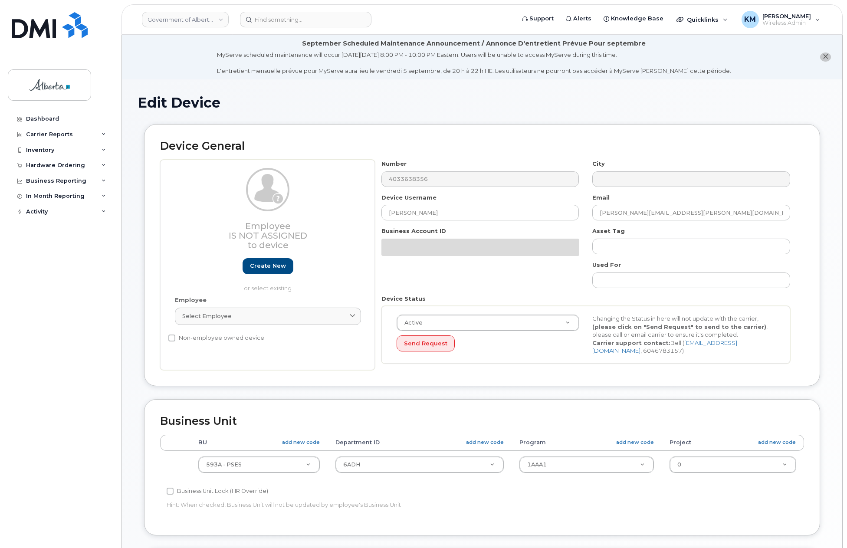
select select "4797682"
click div "Hardware Ordering"
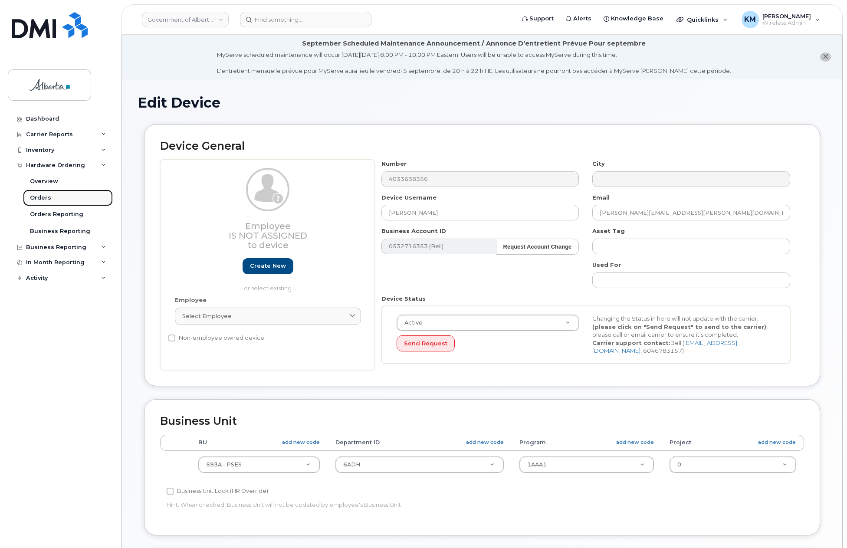
click div "Orders"
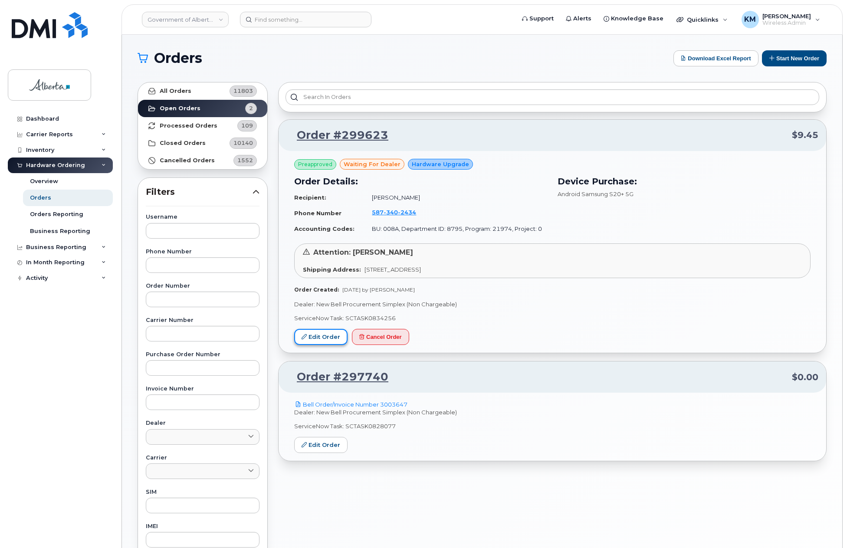
click link "Edit Order"
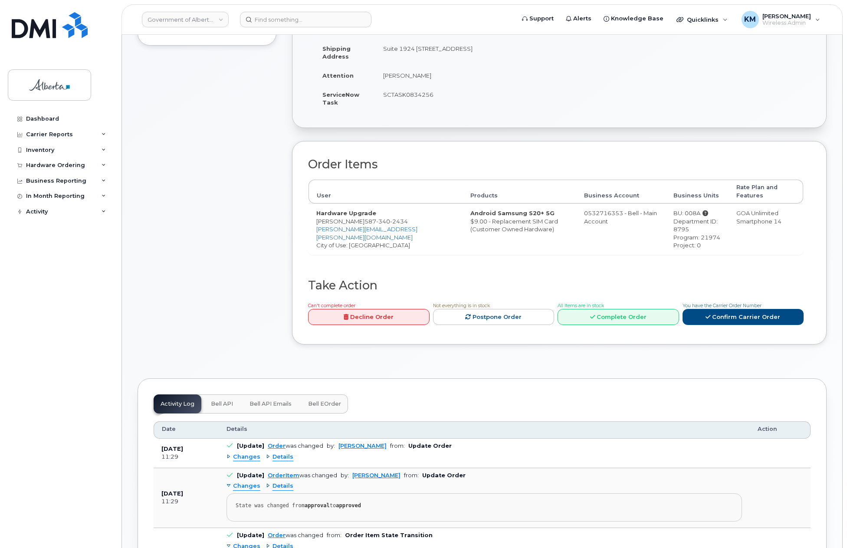
scroll to position [304, 0]
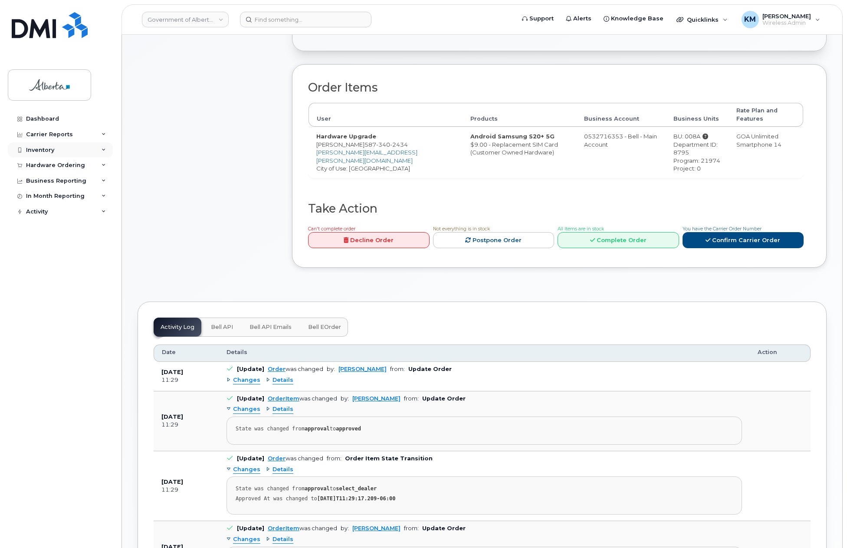
click at [40, 148] on div "Inventory" at bounding box center [40, 150] width 28 height 7
click at [47, 247] on div "Hardware Ordering" at bounding box center [55, 248] width 59 height 7
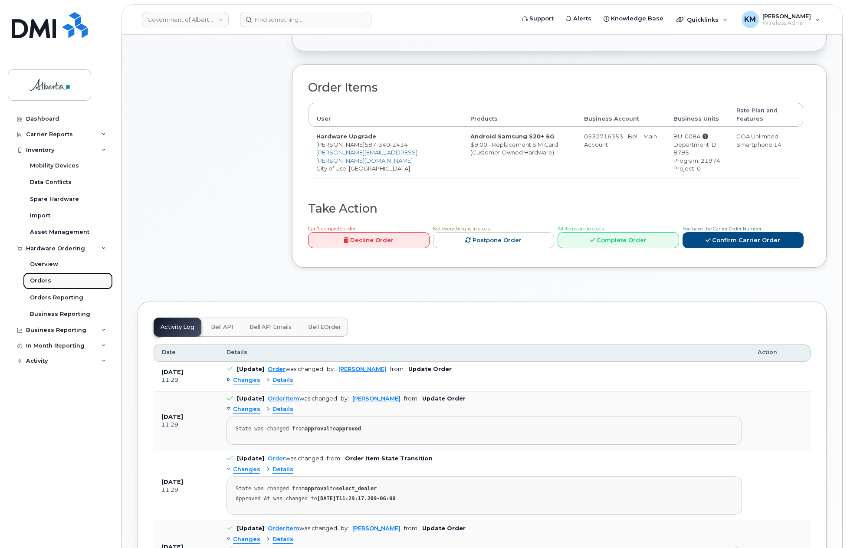
click at [44, 279] on div "Orders" at bounding box center [40, 281] width 21 height 8
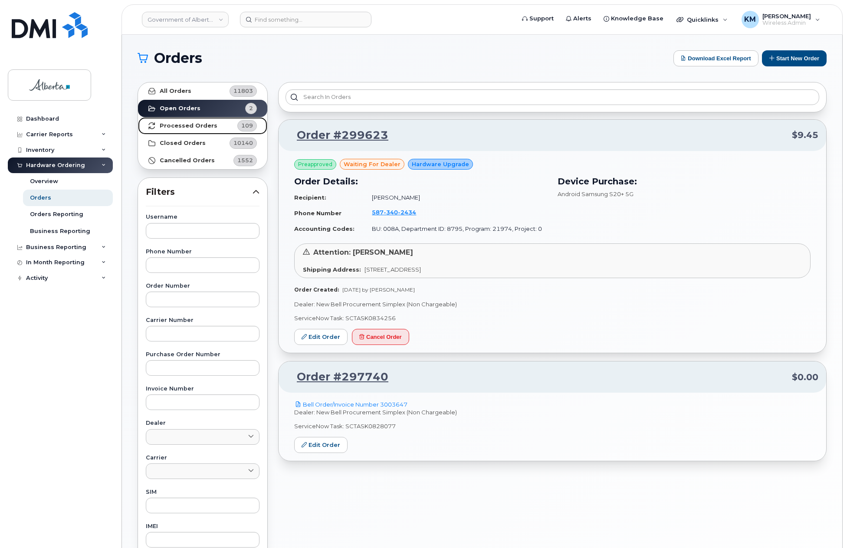
click at [198, 125] on strong "Processed Orders" at bounding box center [189, 125] width 58 height 7
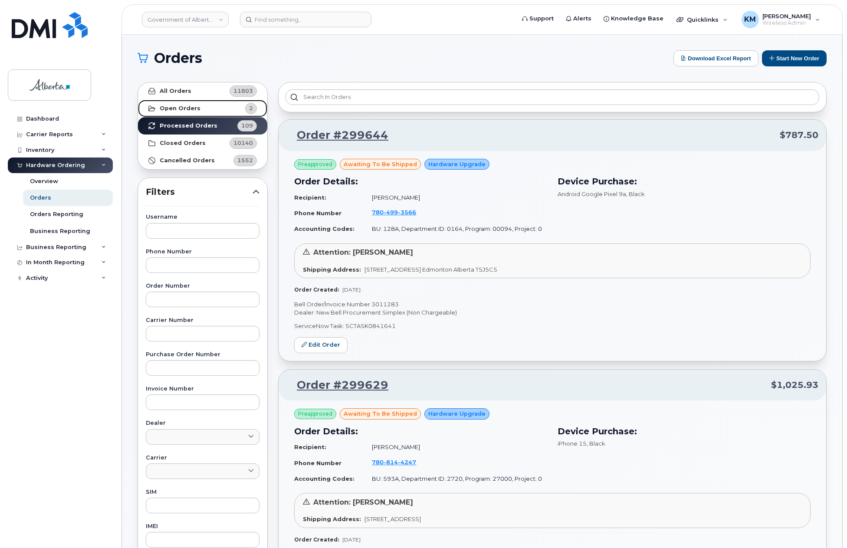
click at [191, 109] on strong "Open Orders" at bounding box center [180, 108] width 41 height 7
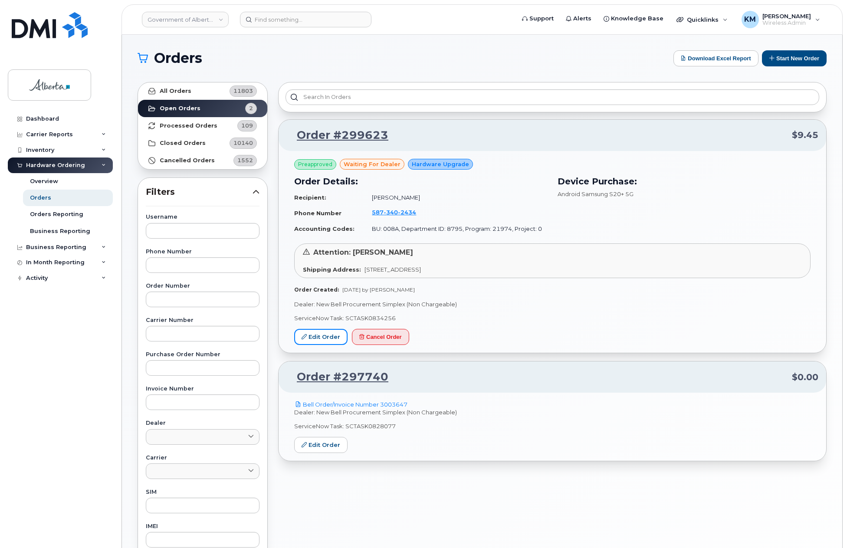
drag, startPoint x: 326, startPoint y: 337, endPoint x: 197, endPoint y: 391, distance: 140.2
click at [326, 337] on link "Edit Order" at bounding box center [320, 337] width 53 height 16
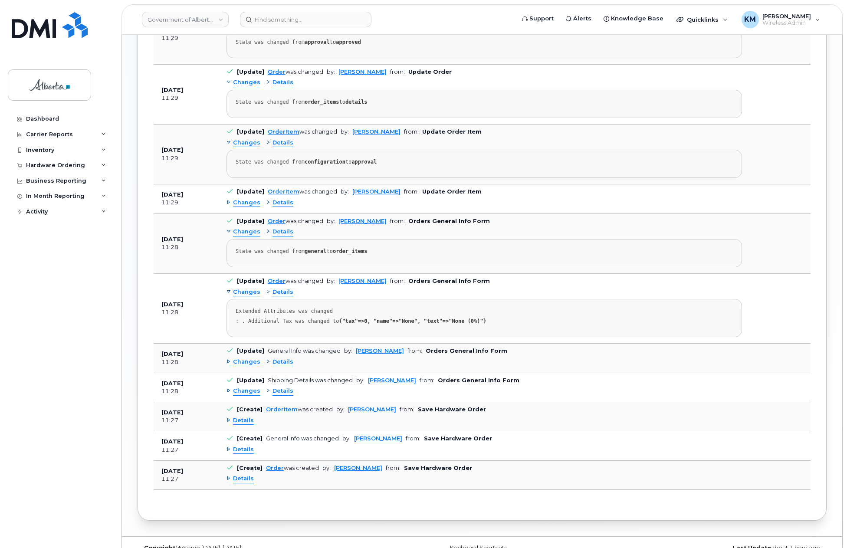
scroll to position [824, 0]
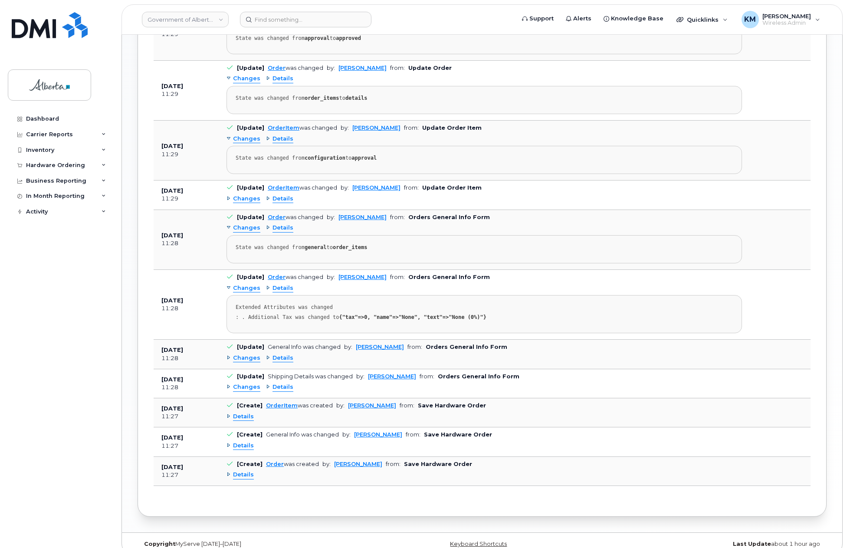
click at [252, 354] on span "Changes" at bounding box center [246, 358] width 27 height 8
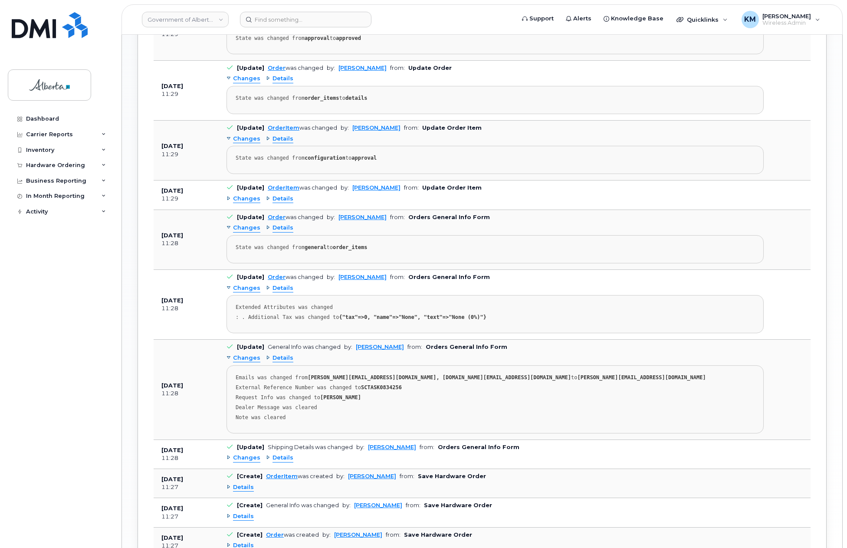
click at [243, 454] on span "Changes" at bounding box center [246, 458] width 27 height 8
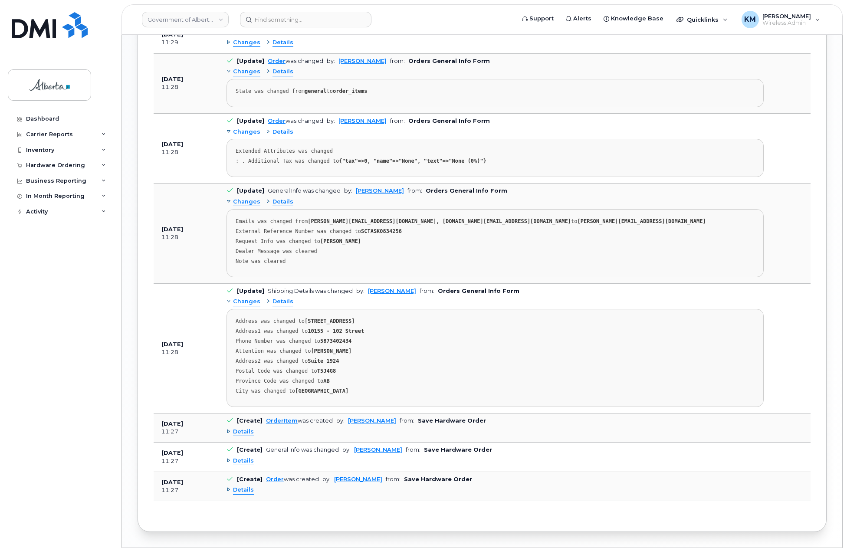
scroll to position [998, 0]
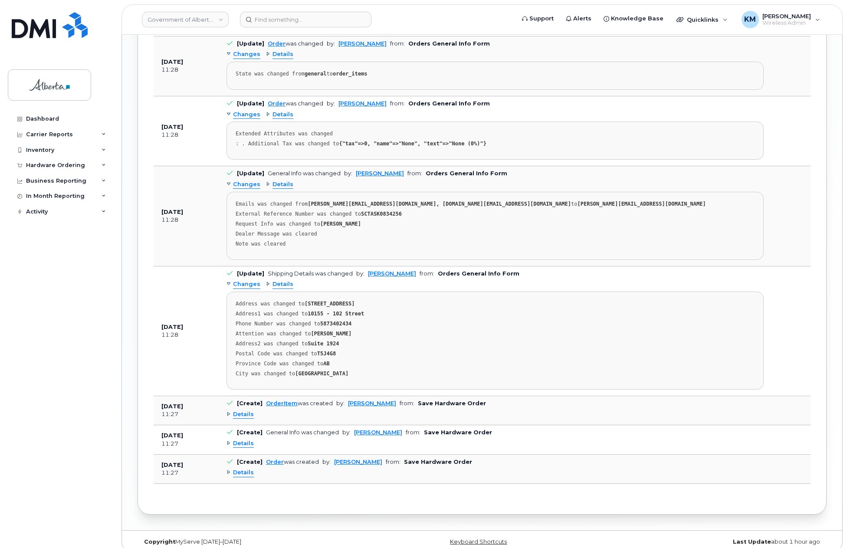
click at [241, 410] on span "Details" at bounding box center [243, 414] width 21 height 8
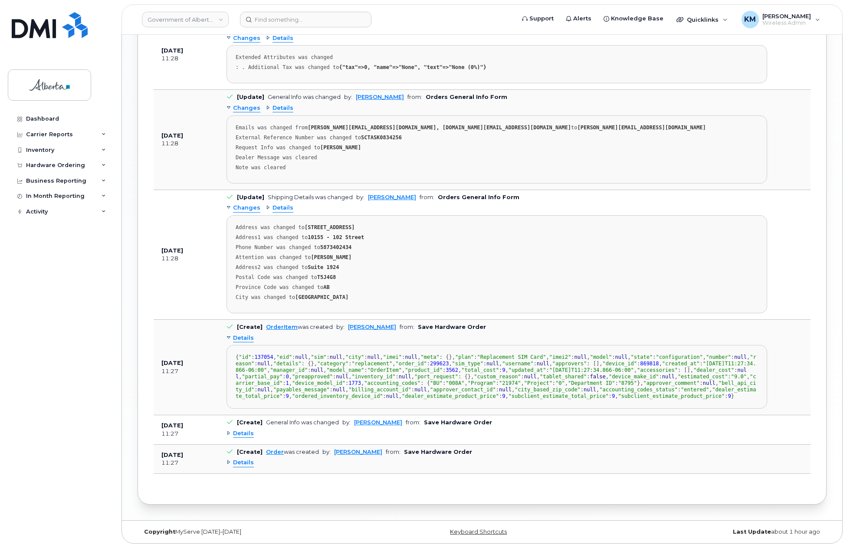
scroll to position [1263, 0]
click at [253, 434] on span "Details" at bounding box center [243, 434] width 21 height 8
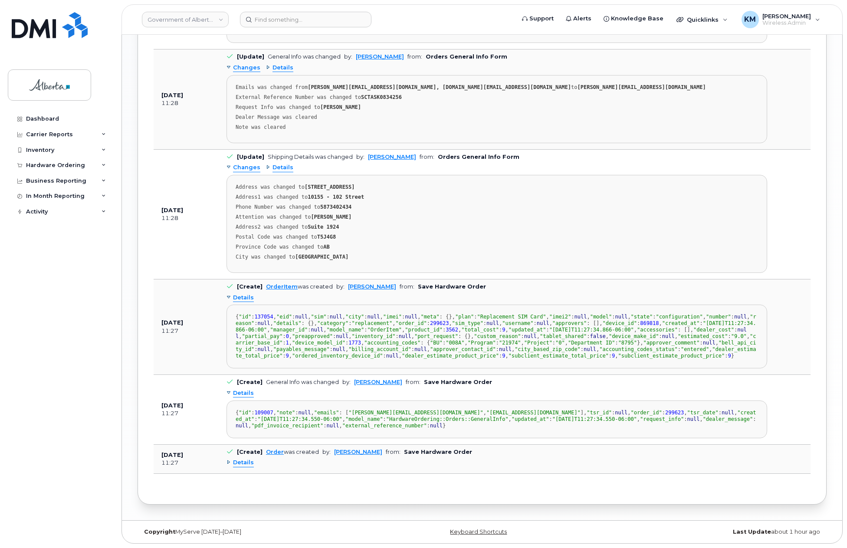
scroll to position [1393, 0]
click at [245, 467] on span "Details" at bounding box center [243, 463] width 21 height 8
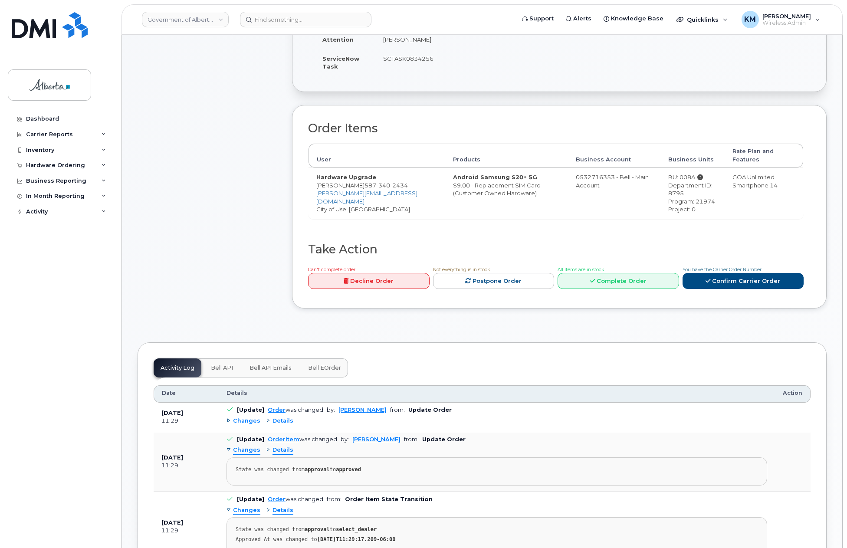
scroll to position [178, 0]
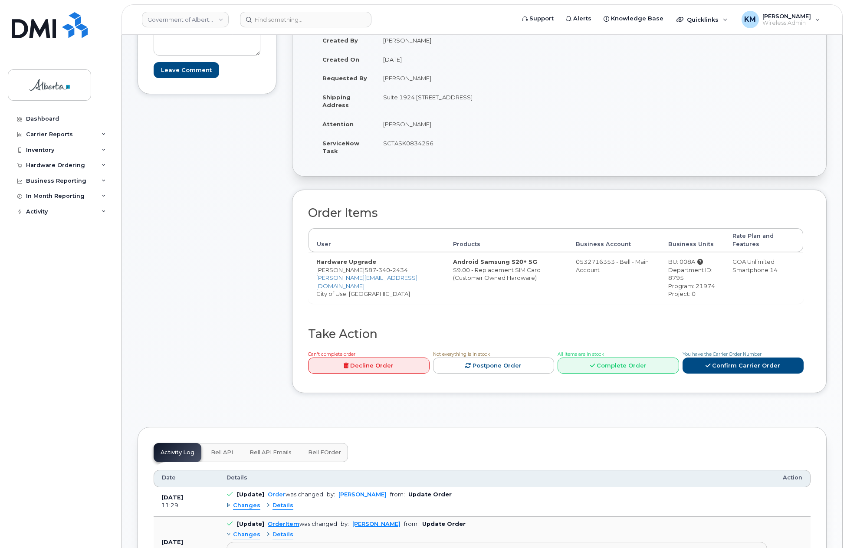
click at [217, 449] on span "Bell API" at bounding box center [222, 452] width 22 height 7
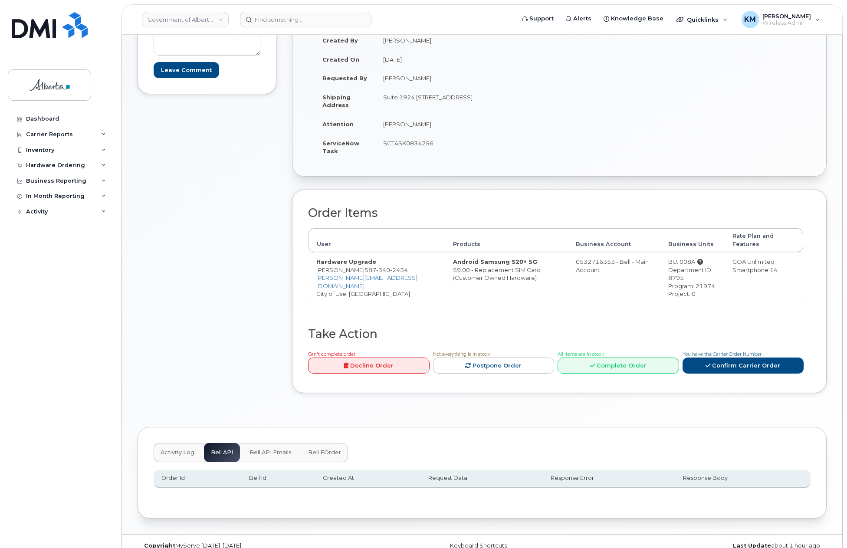
scroll to position [184, 0]
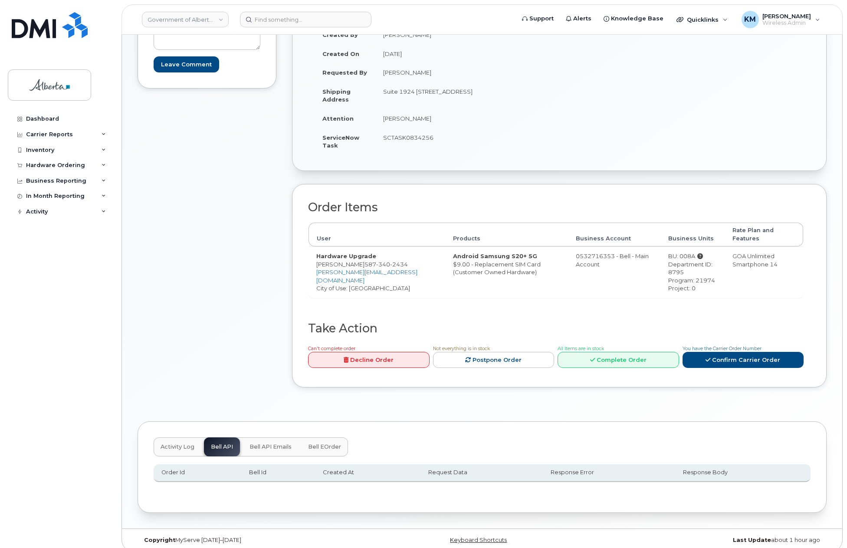
click at [252, 443] on span "Bell API Emails" at bounding box center [270, 446] width 42 height 7
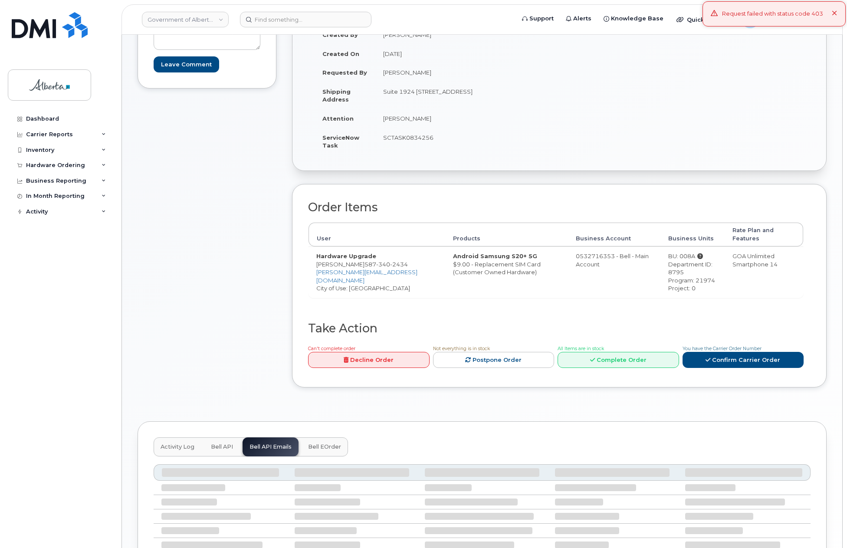
click at [175, 443] on button "Activity Log" at bounding box center [178, 446] width 48 height 19
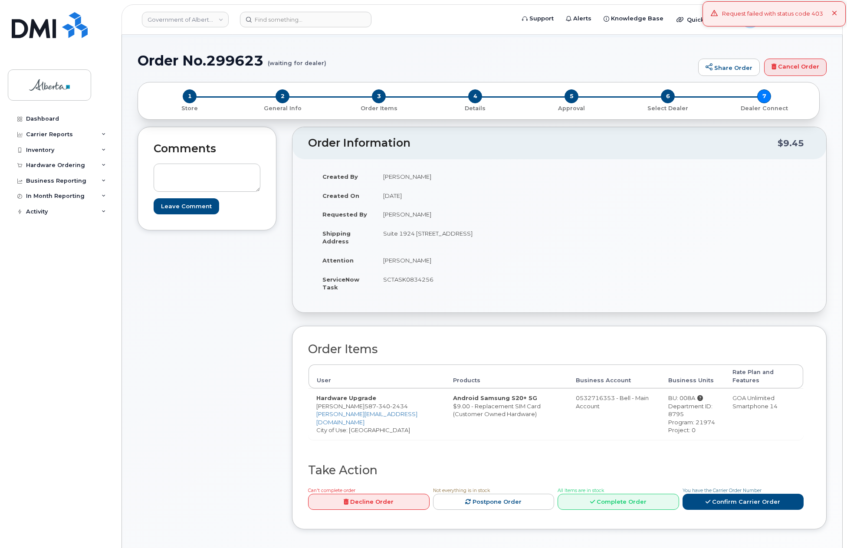
scroll to position [0, 0]
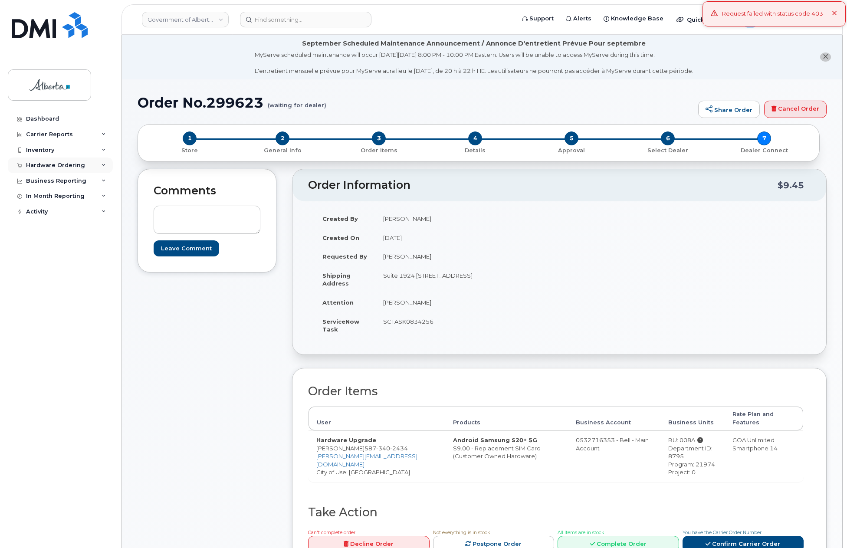
click at [60, 163] on div "Hardware Ordering" at bounding box center [55, 165] width 59 height 7
click at [47, 194] on div "Orders" at bounding box center [40, 198] width 21 height 8
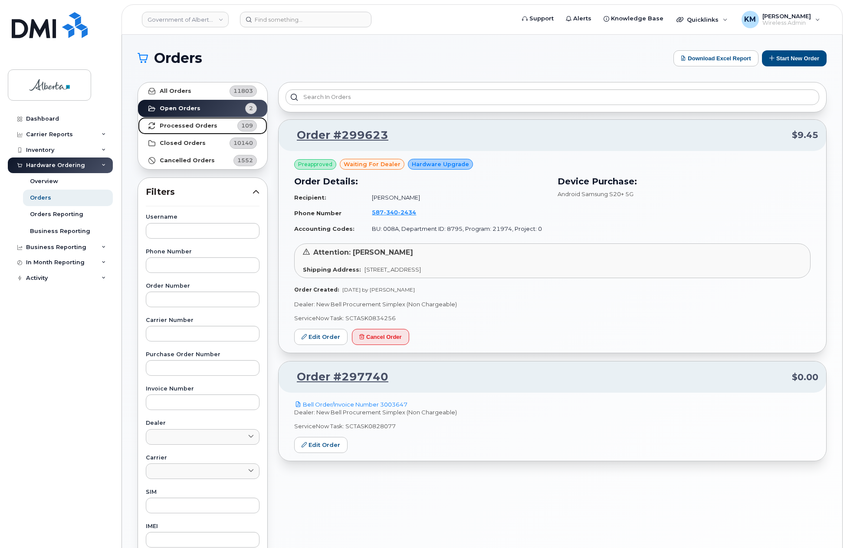
click at [176, 126] on strong "Processed Orders" at bounding box center [189, 125] width 58 height 7
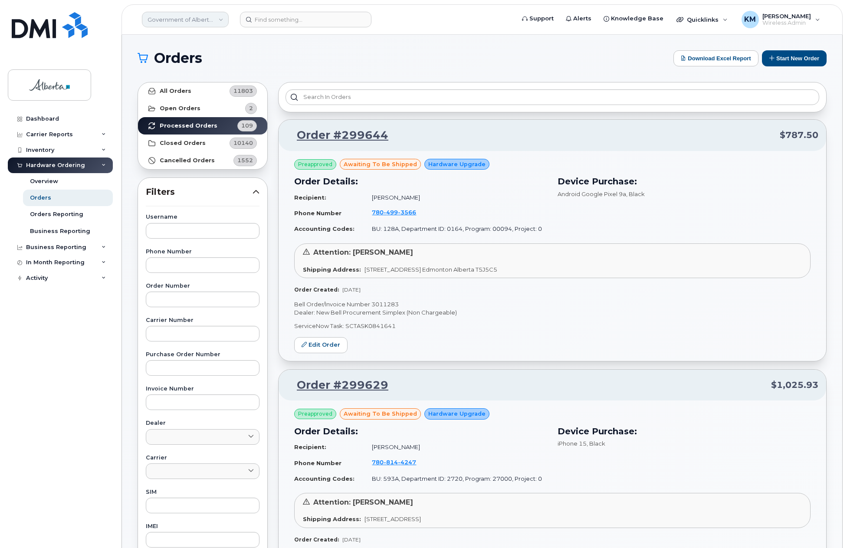
click at [220, 19] on link "Government of Alberta ([GEOGRAPHIC_DATA])" at bounding box center [185, 20] width 87 height 16
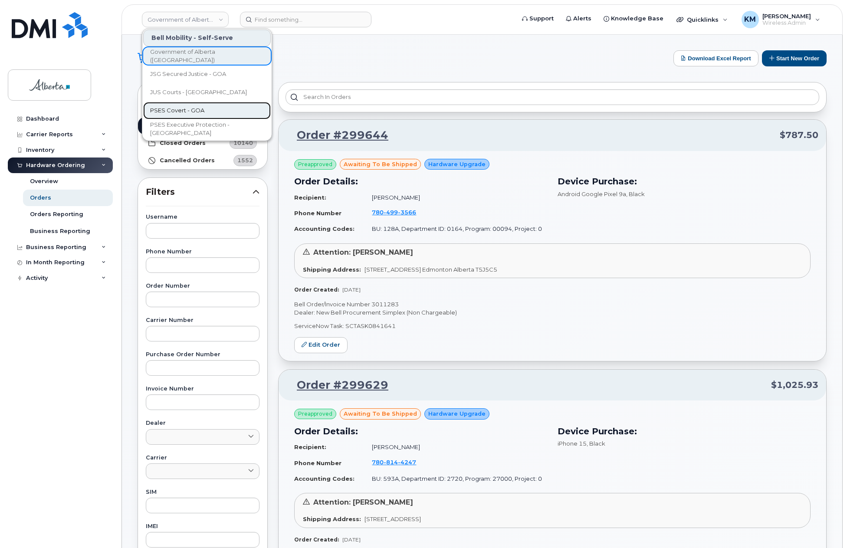
click at [194, 109] on span "PSES Covert - GOA" at bounding box center [177, 110] width 54 height 9
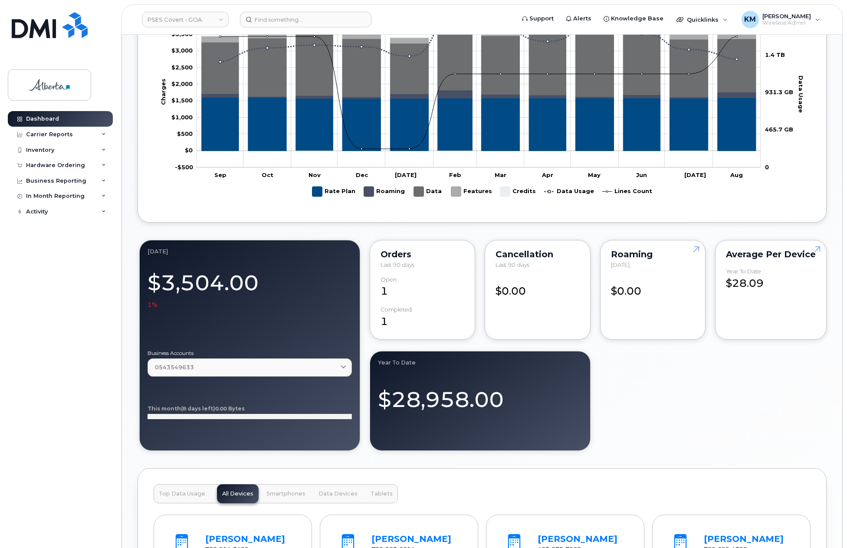
scroll to position [521, 0]
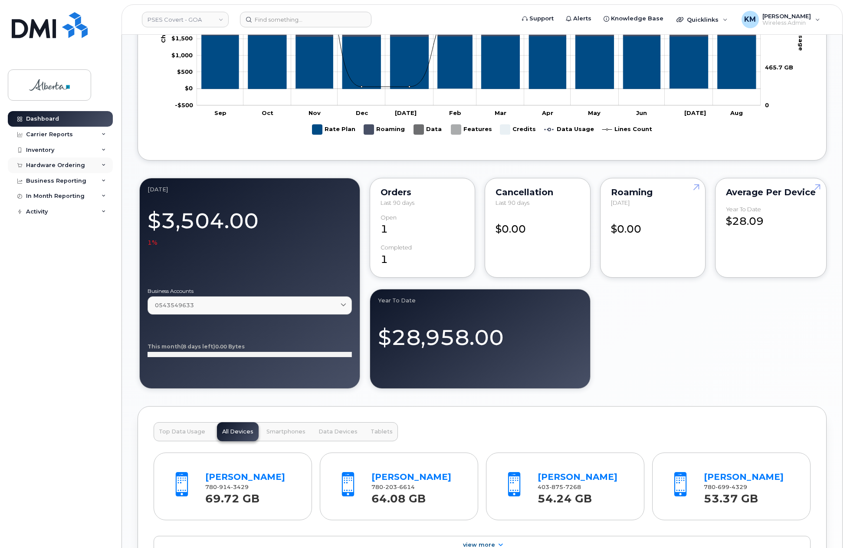
click at [66, 165] on div "Hardware Ordering" at bounding box center [55, 165] width 59 height 7
click at [51, 196] on link "Orders" at bounding box center [68, 198] width 90 height 16
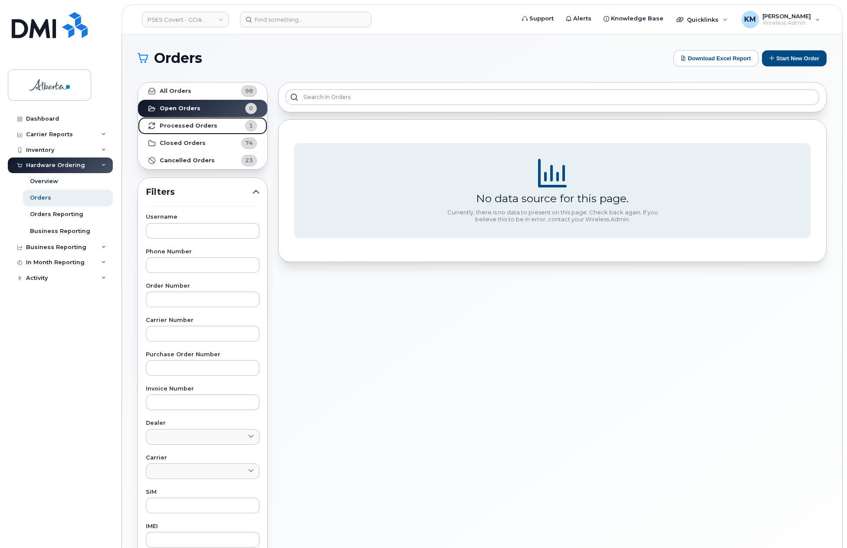
click at [190, 125] on strong "Processed Orders" at bounding box center [189, 125] width 58 height 7
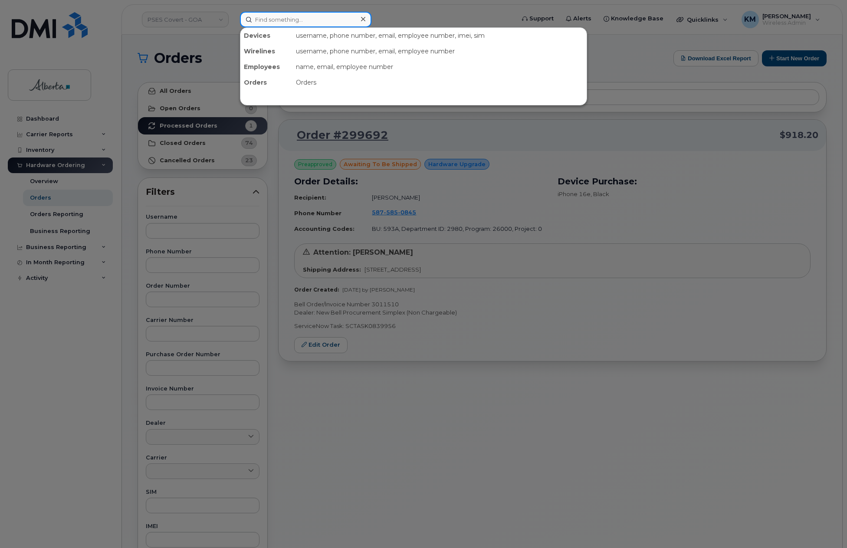
click at [275, 16] on input at bounding box center [305, 20] width 131 height 16
click at [62, 390] on div at bounding box center [423, 274] width 847 height 548
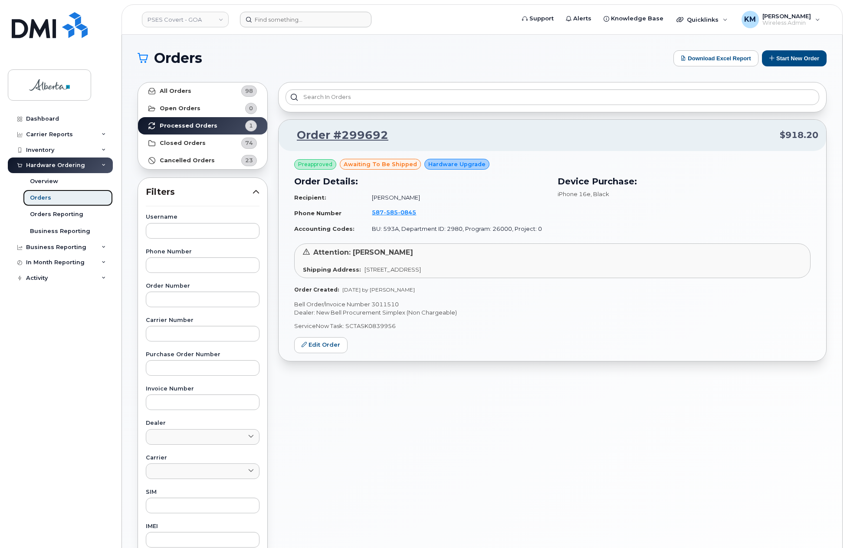
click at [56, 202] on link "Orders" at bounding box center [68, 198] width 90 height 16
click at [222, 22] on link "PSES Covert - GOA" at bounding box center [185, 20] width 87 height 16
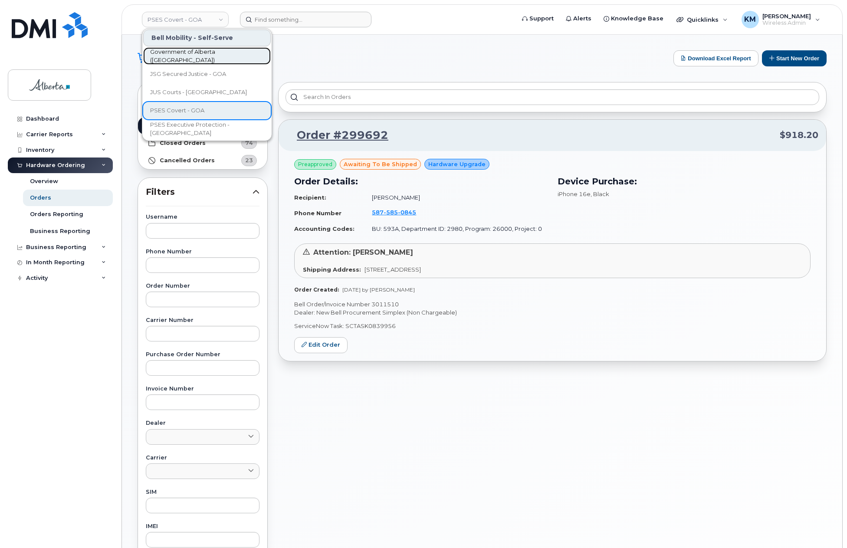
click at [204, 53] on span "Government of Alberta ([GEOGRAPHIC_DATA])" at bounding box center [200, 56] width 100 height 17
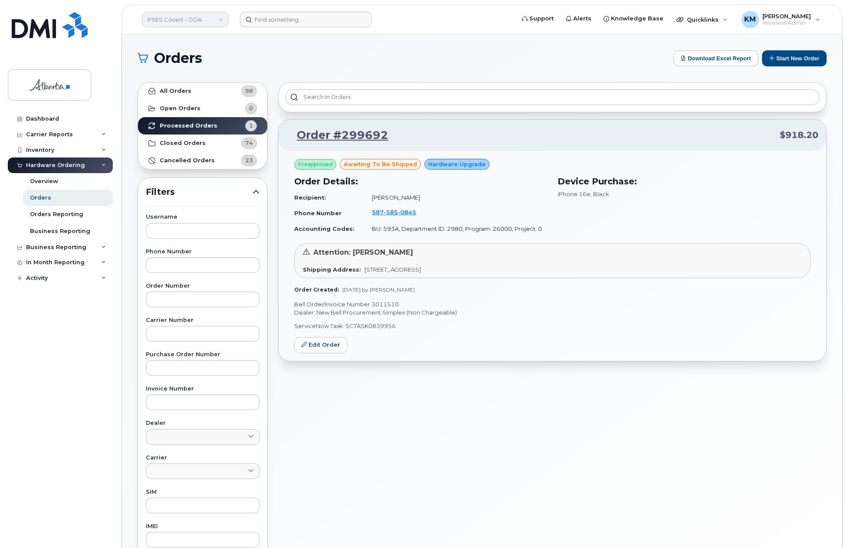
click at [216, 22] on link "PSES Covert - GOA" at bounding box center [185, 20] width 87 height 16
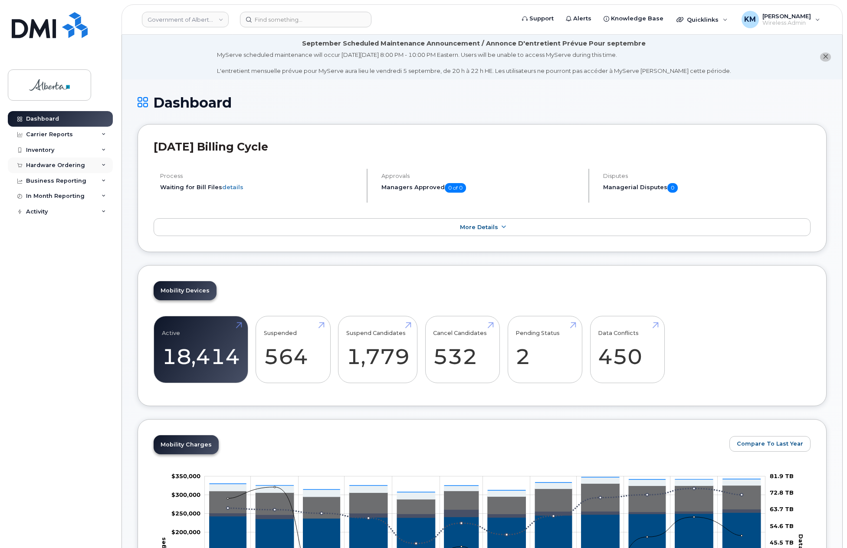
click at [89, 168] on div "Hardware Ordering" at bounding box center [60, 165] width 105 height 16
click at [69, 198] on link "Orders" at bounding box center [68, 198] width 90 height 16
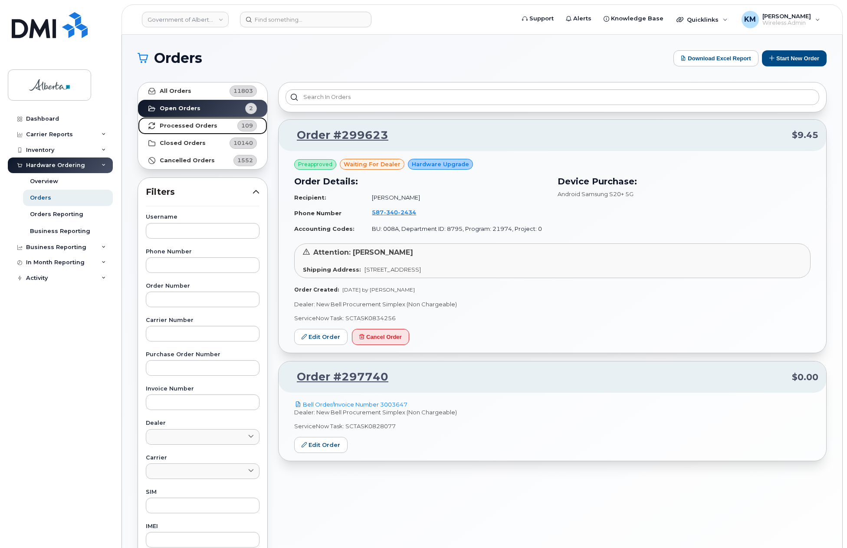
click at [197, 127] on strong "Processed Orders" at bounding box center [189, 125] width 58 height 7
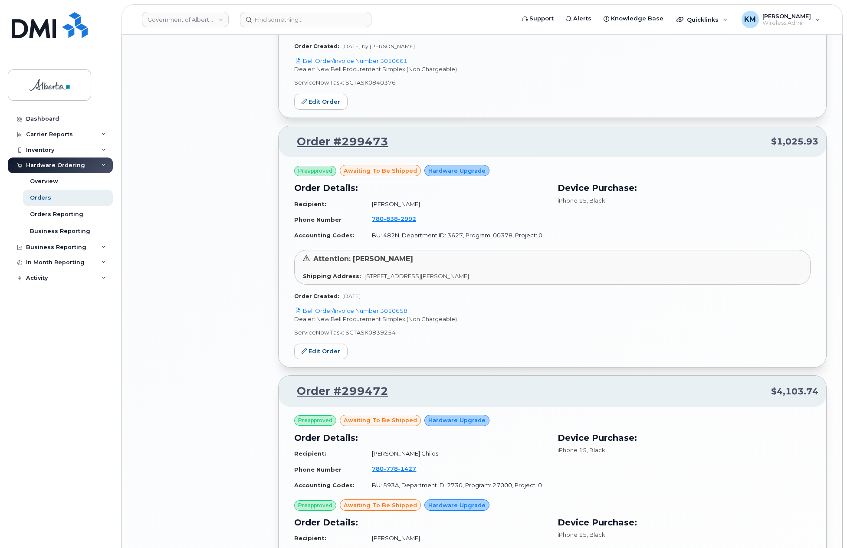
scroll to position [1345, 0]
